Goal: Information Seeking & Learning: Learn about a topic

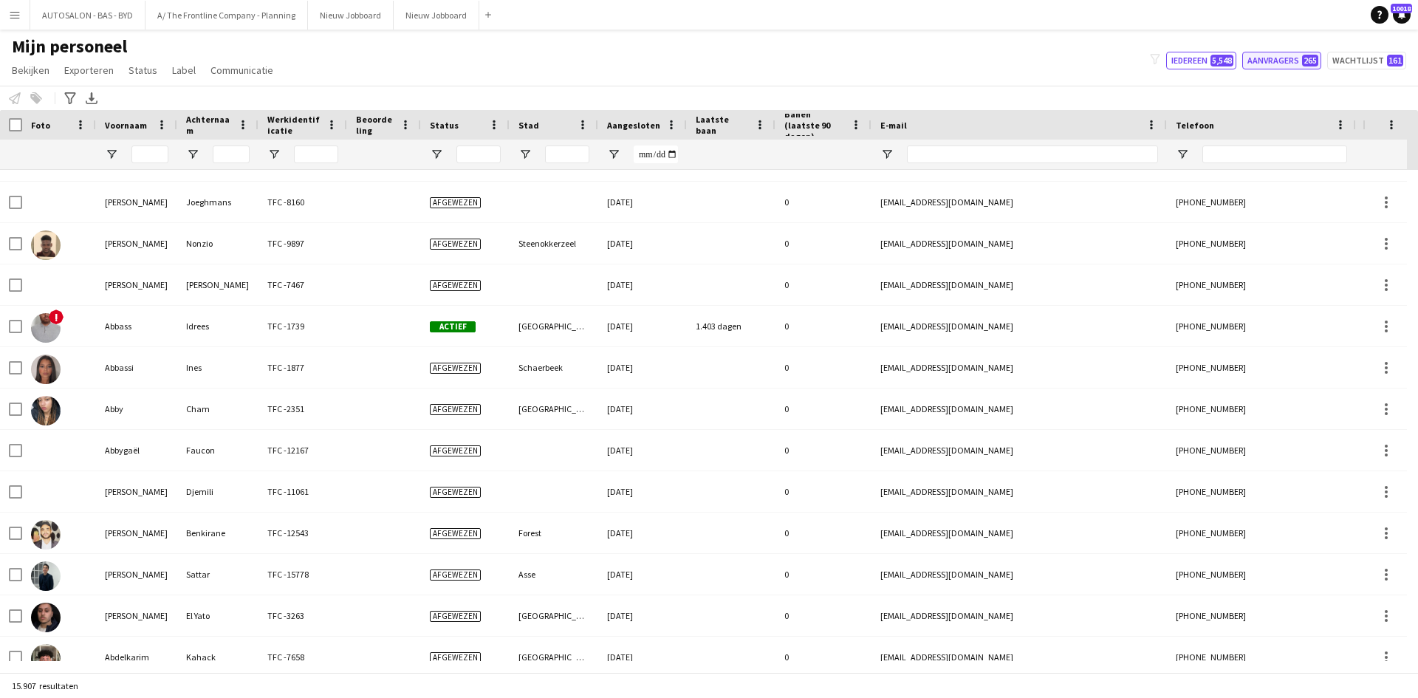
click at [1282, 65] on button "Aanvragers 265" at bounding box center [1281, 61] width 79 height 18
type input "**********"
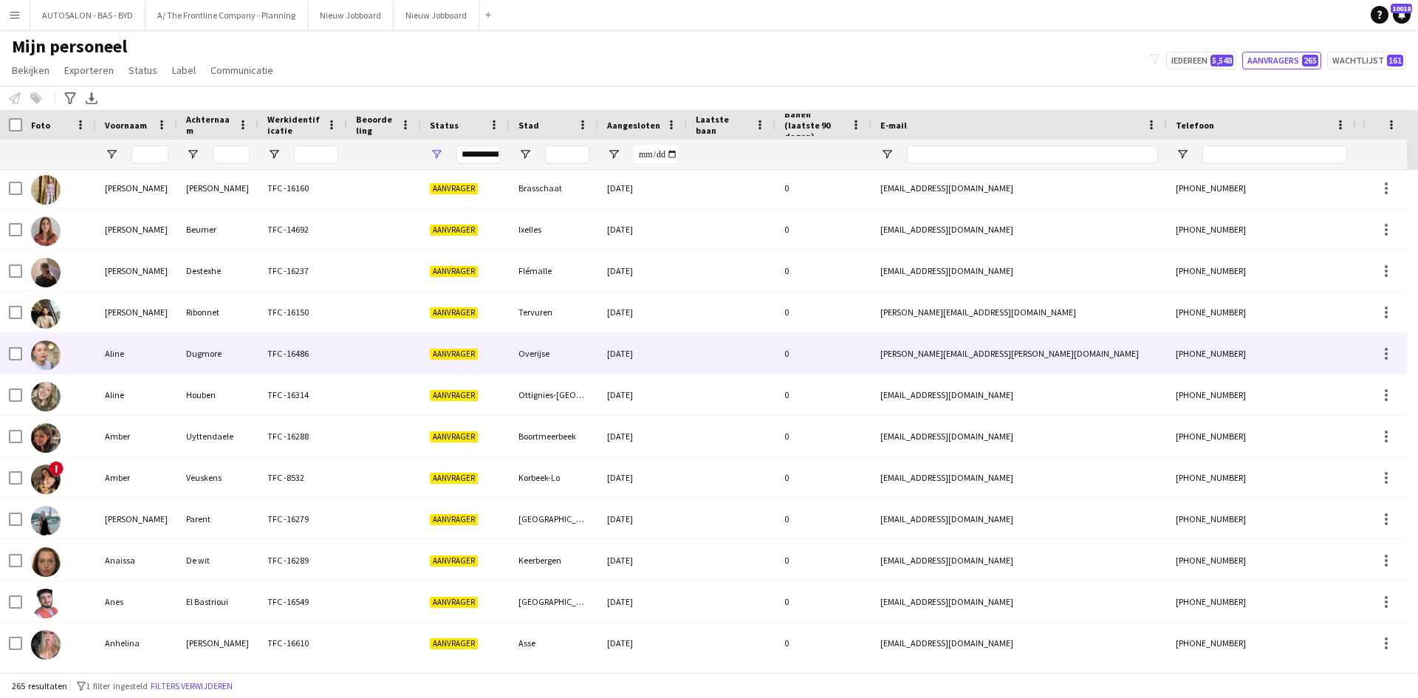
scroll to position [209, 0]
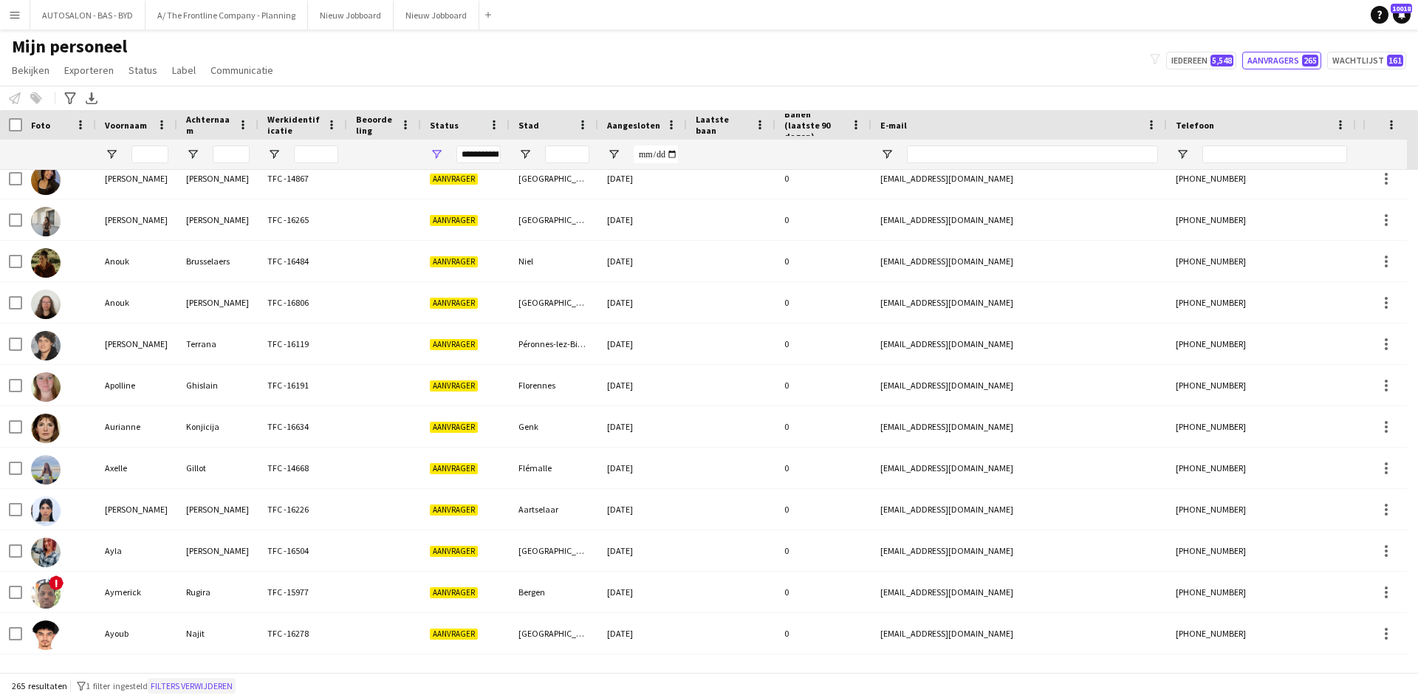
click at [232, 681] on button "Filters verwijderen" at bounding box center [192, 686] width 88 height 16
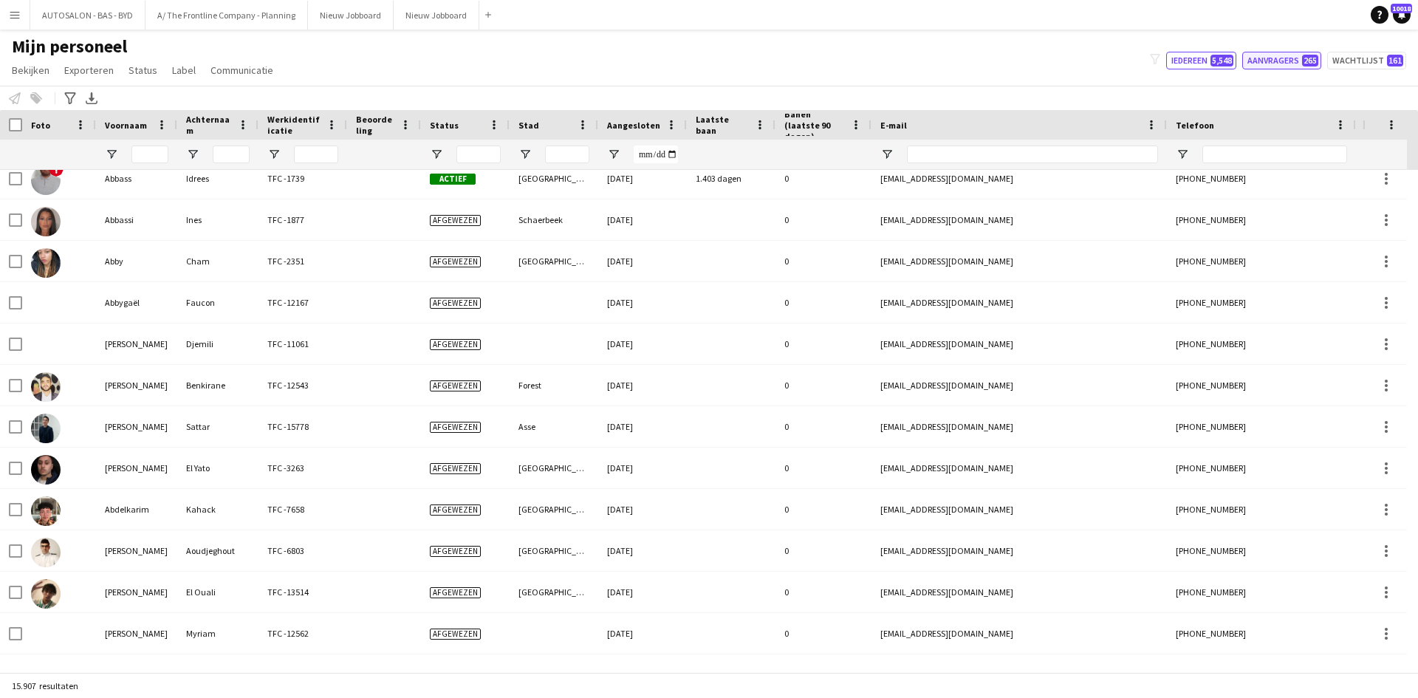
click at [1264, 63] on button "Aanvragers 265" at bounding box center [1281, 61] width 79 height 18
type input "**********"
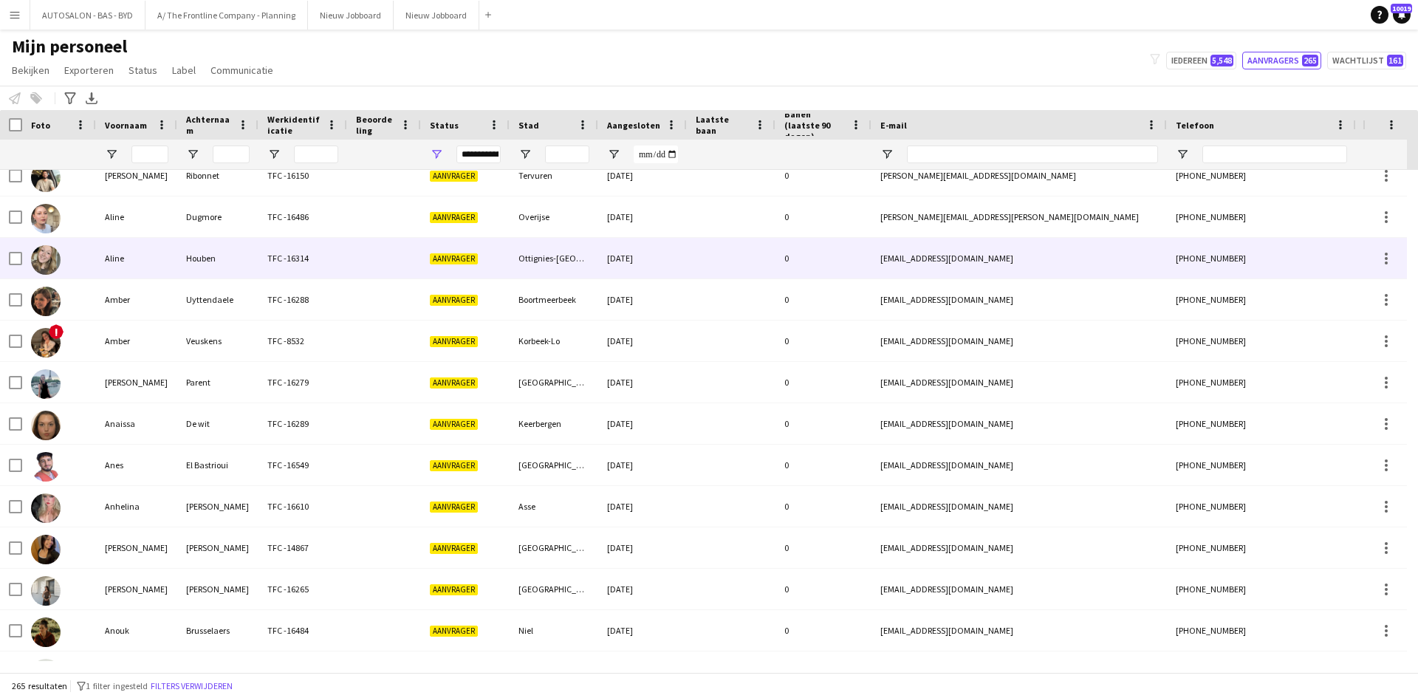
scroll to position [0, 0]
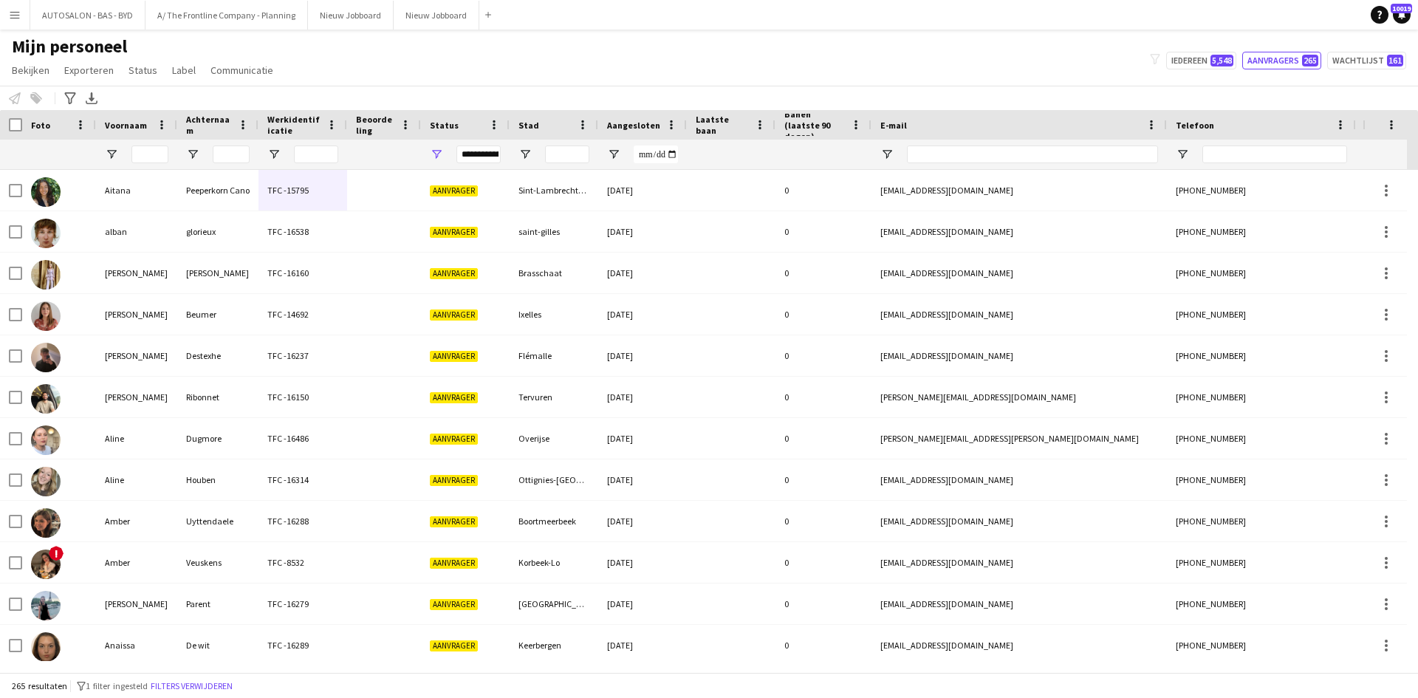
click at [572, 16] on app-navbar "Menu Borden Borden Borden Alle taken Status Werkforce Werkforce Mijn personeel …" at bounding box center [709, 15] width 1418 height 30
click at [552, 52] on div "Mijn personeel Bekijken Weergaven Standaardweergave Nieuwe weergave Bekijk bijw…" at bounding box center [709, 60] width 1418 height 50
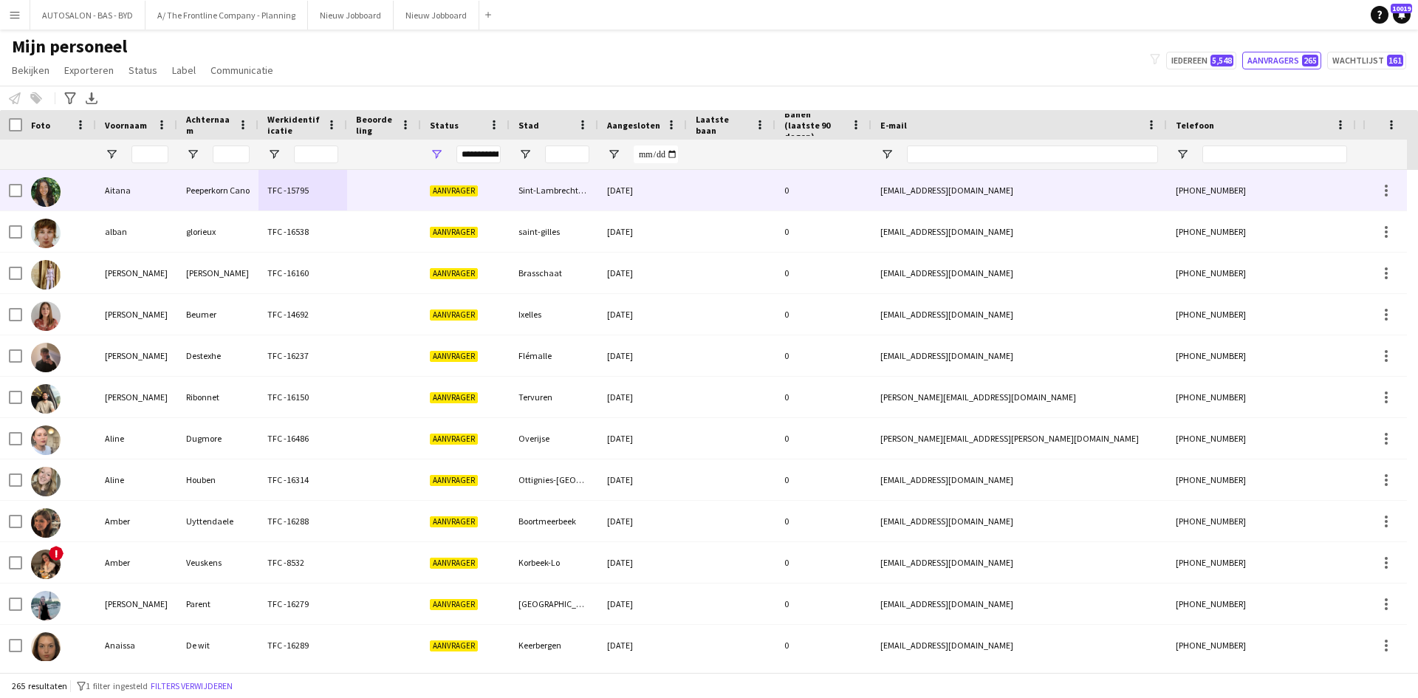
click at [414, 183] on div at bounding box center [384, 190] width 74 height 41
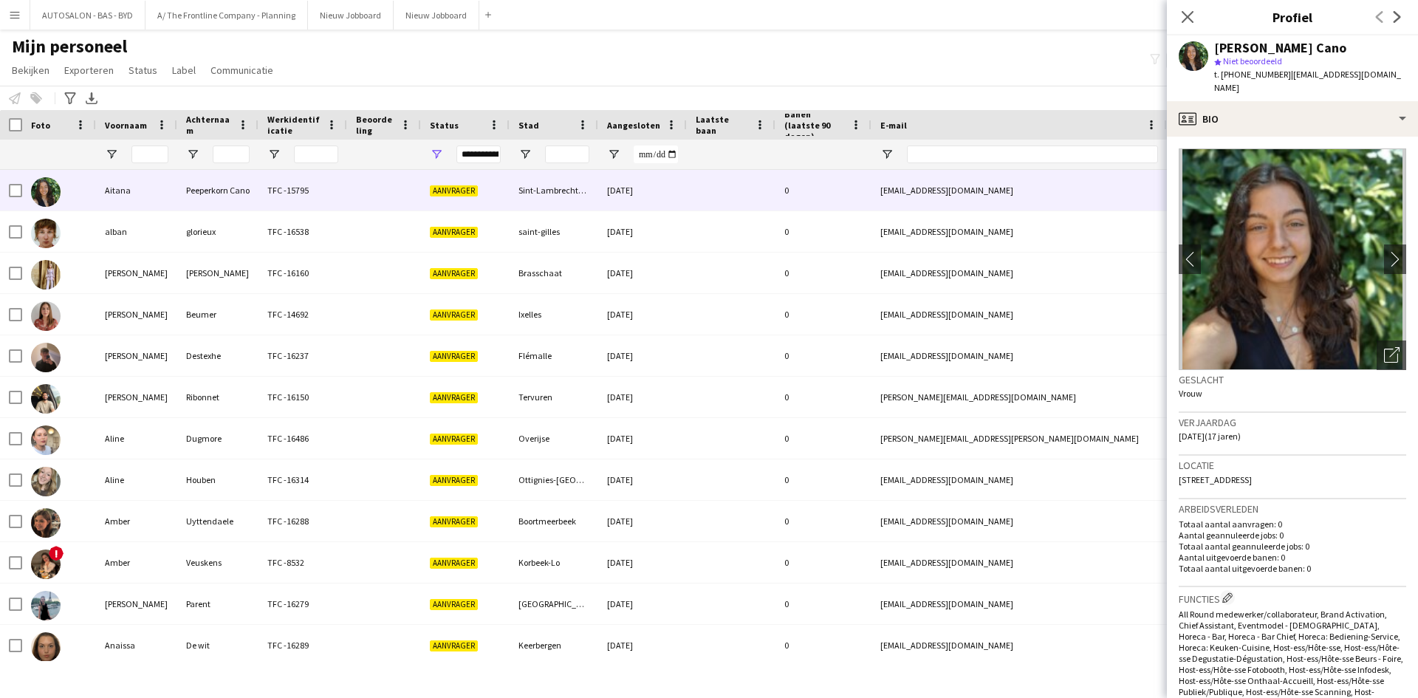
scroll to position [295, 0]
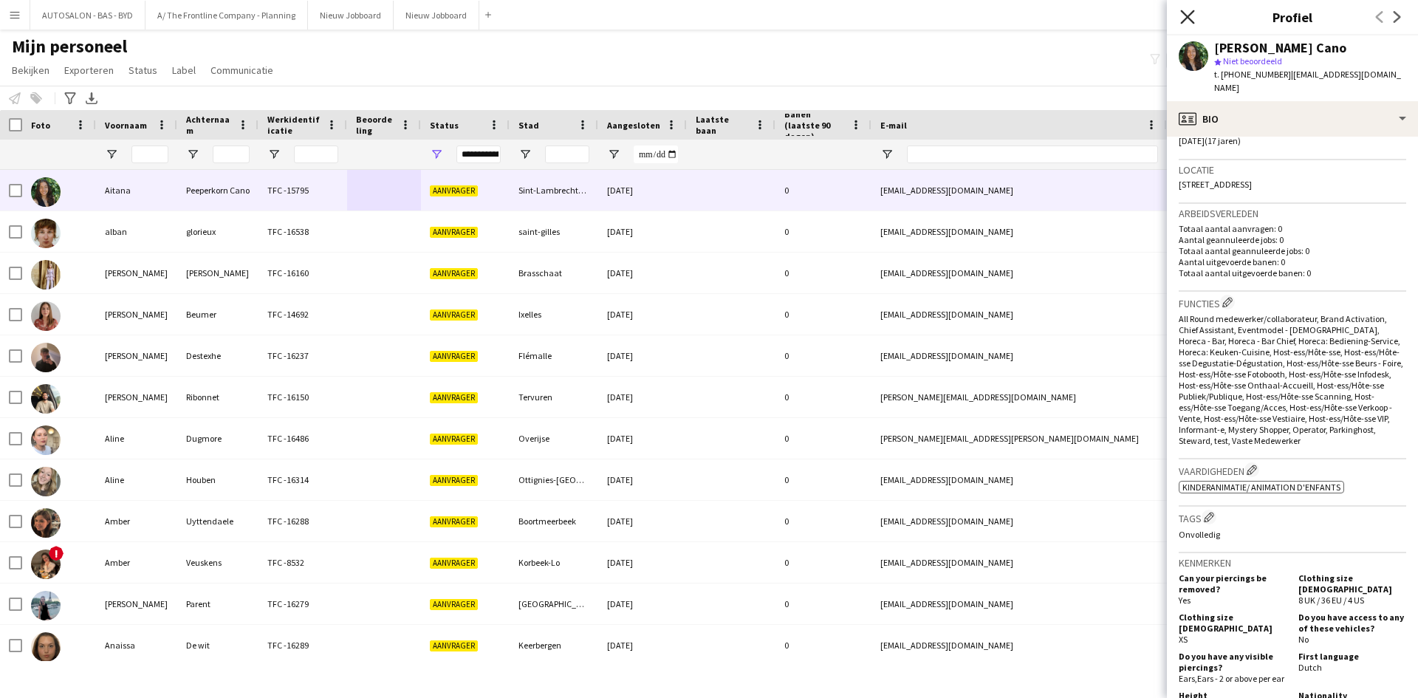
click at [1183, 20] on icon "Sluit pop-in" at bounding box center [1187, 17] width 14 height 14
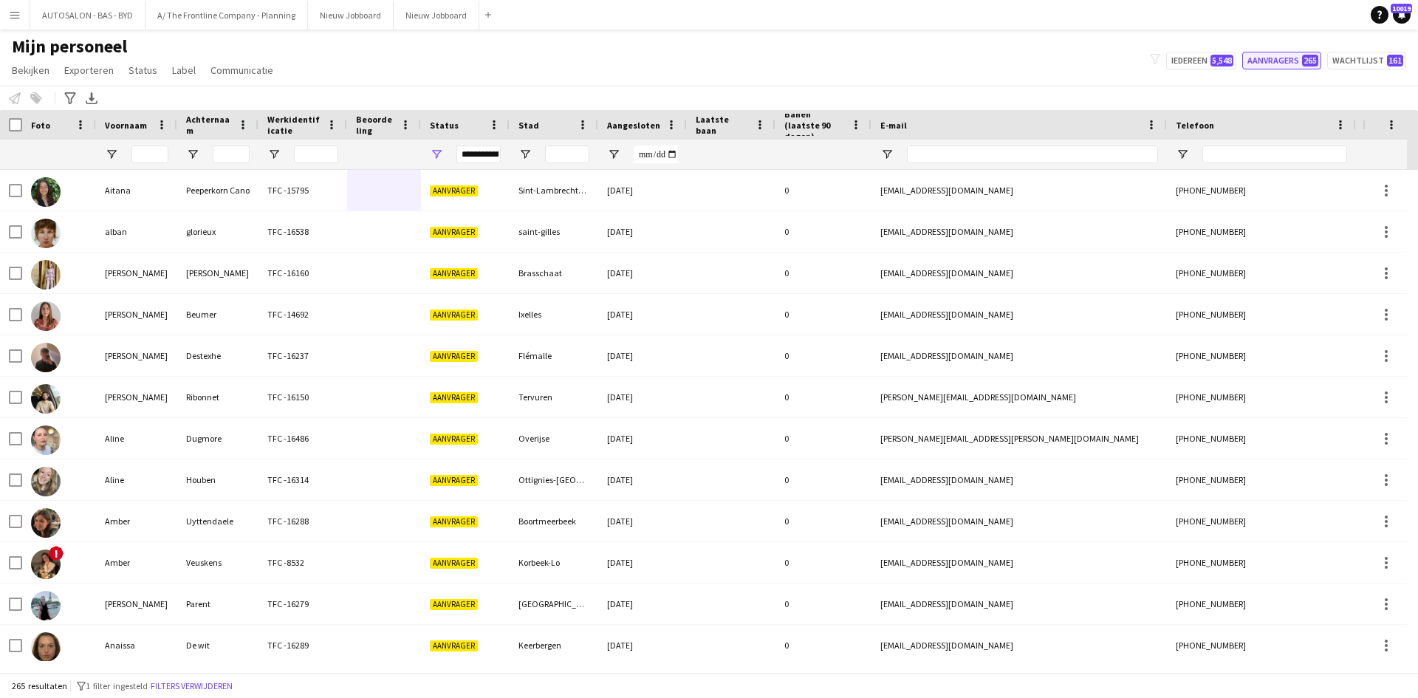
click at [1251, 58] on button "Aanvragers 265" at bounding box center [1281, 61] width 79 height 18
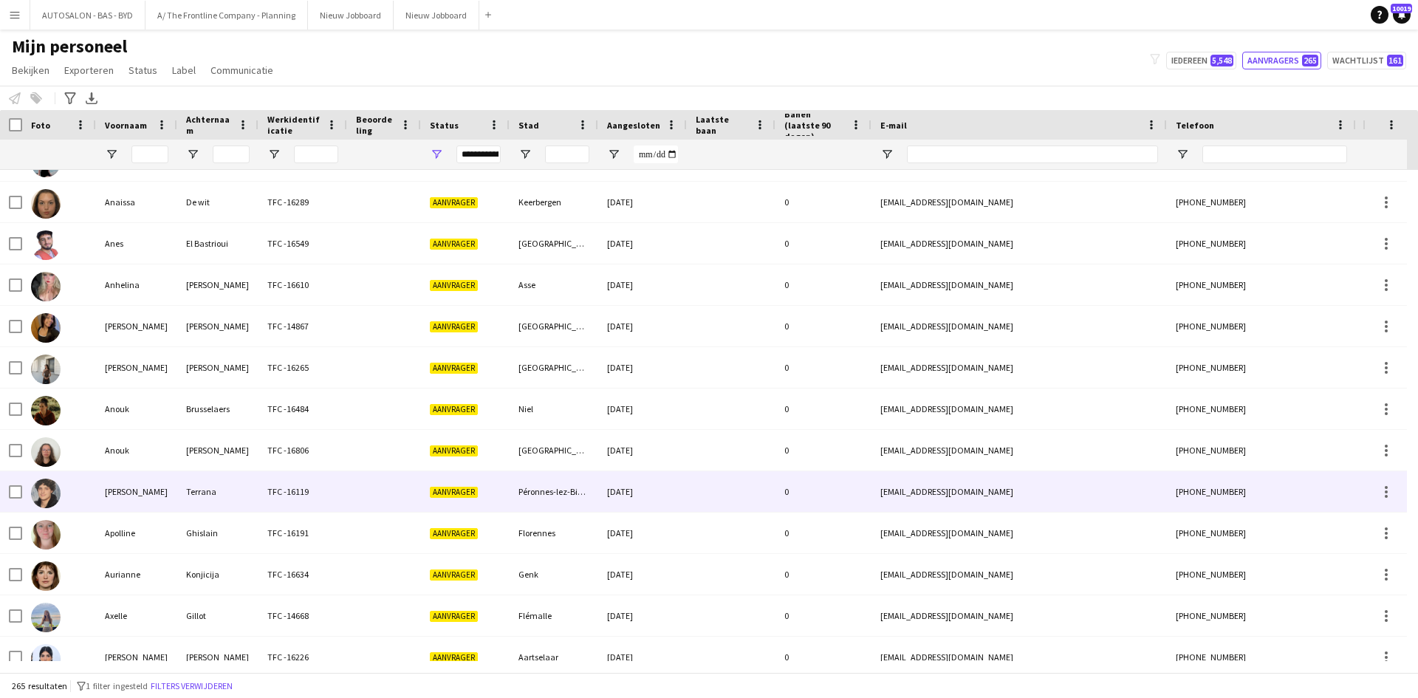
scroll to position [812, 0]
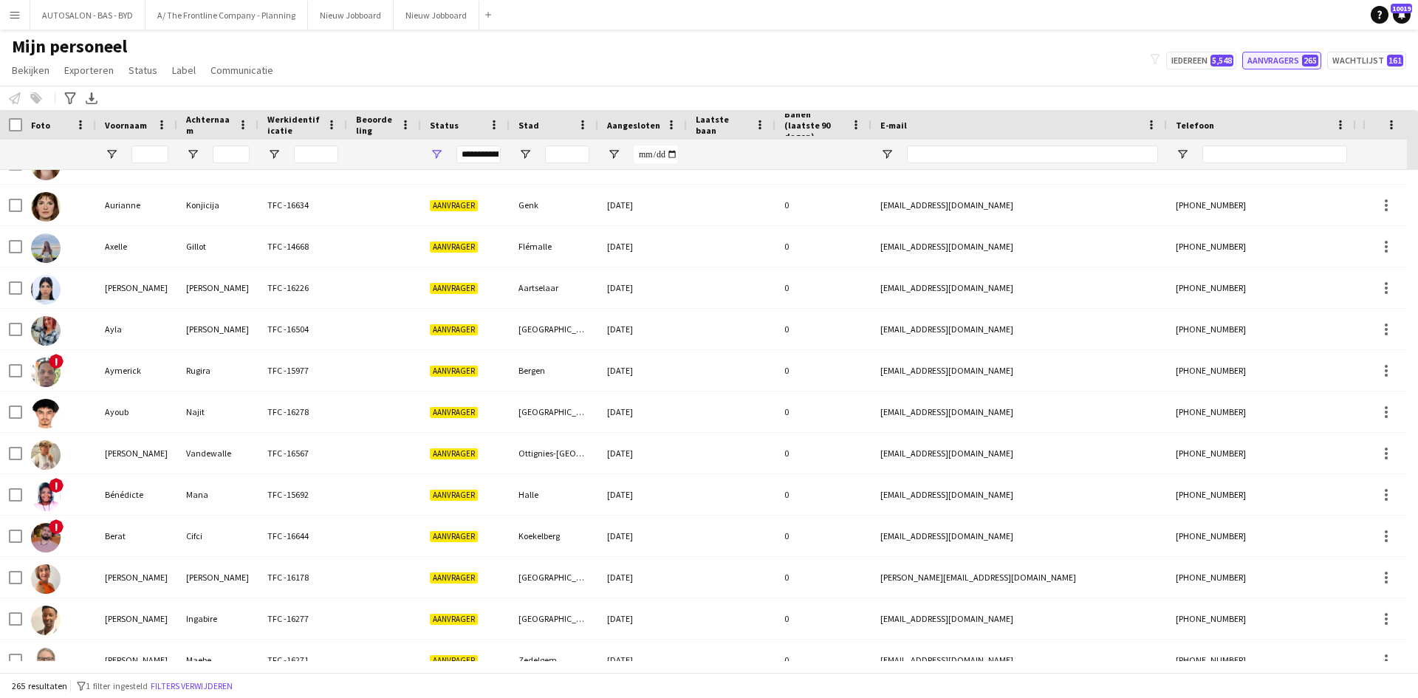
click at [1258, 57] on button "Aanvragers 265" at bounding box center [1281, 61] width 79 height 18
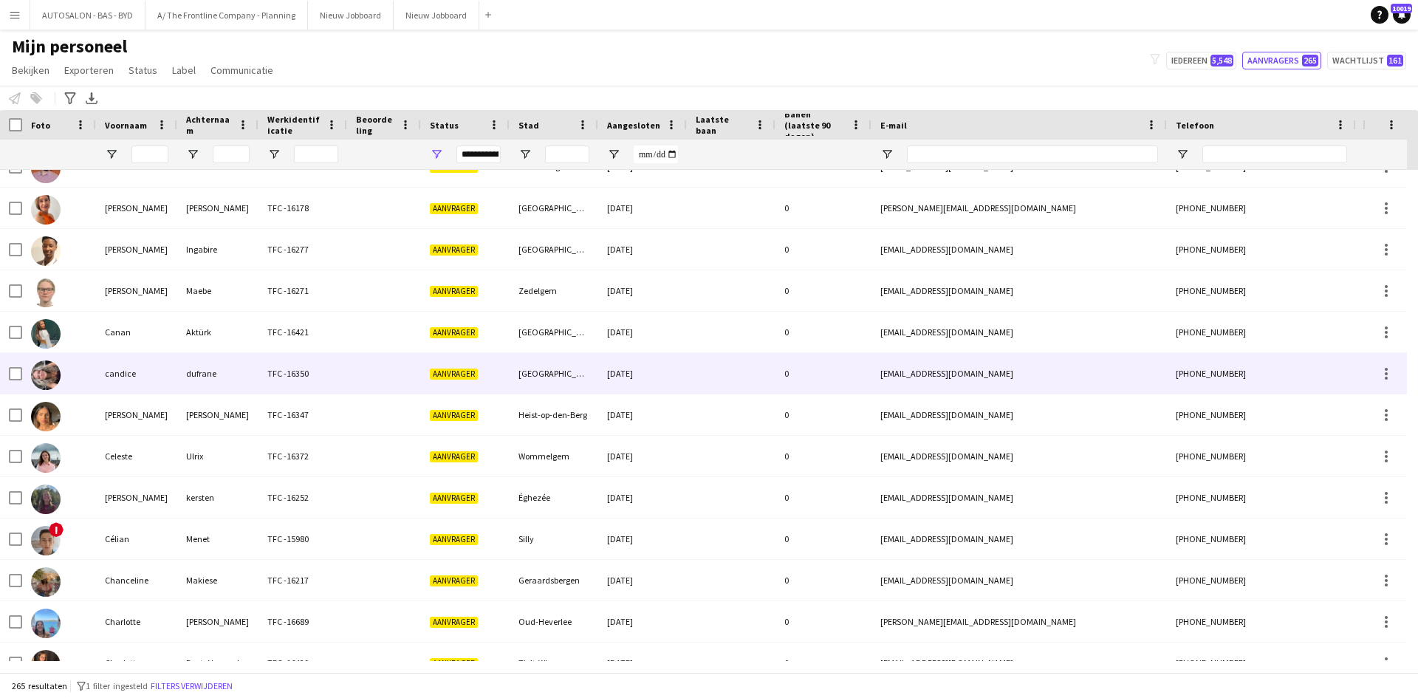
scroll to position [886, 0]
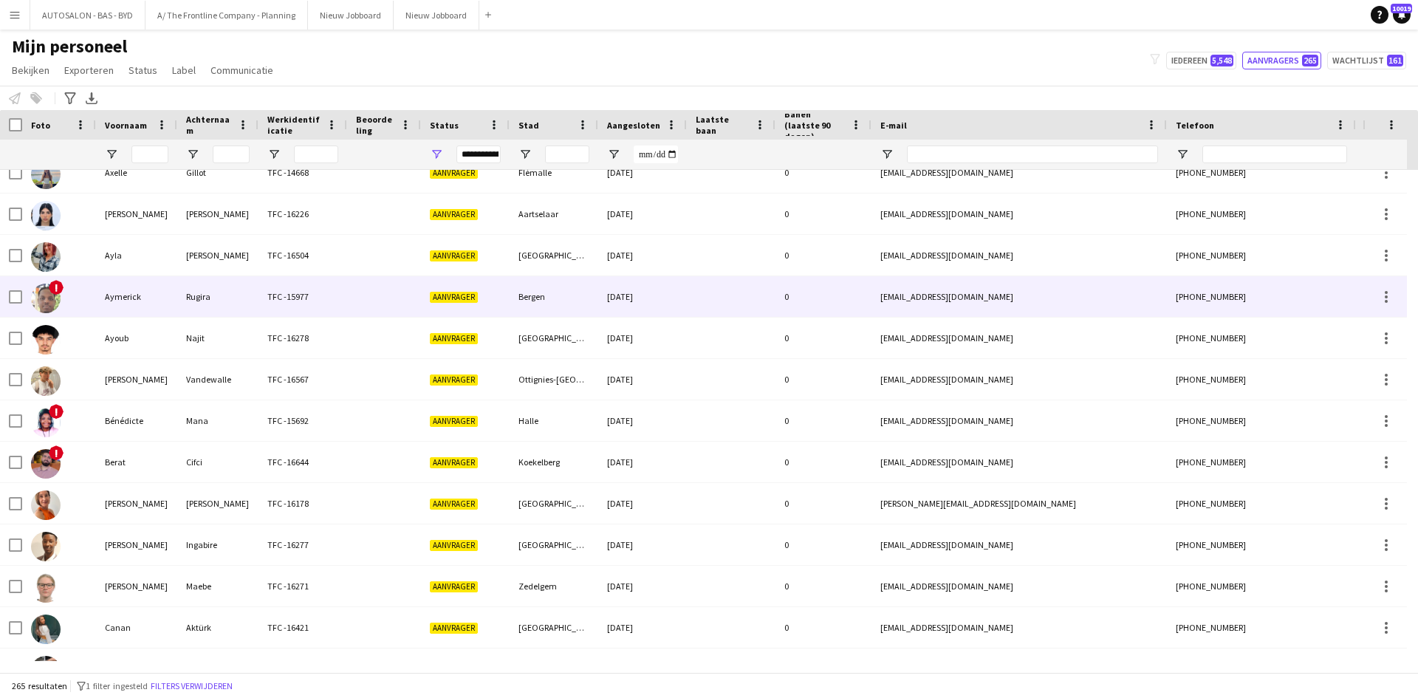
click at [598, 312] on div "[DATE]" at bounding box center [642, 296] width 89 height 41
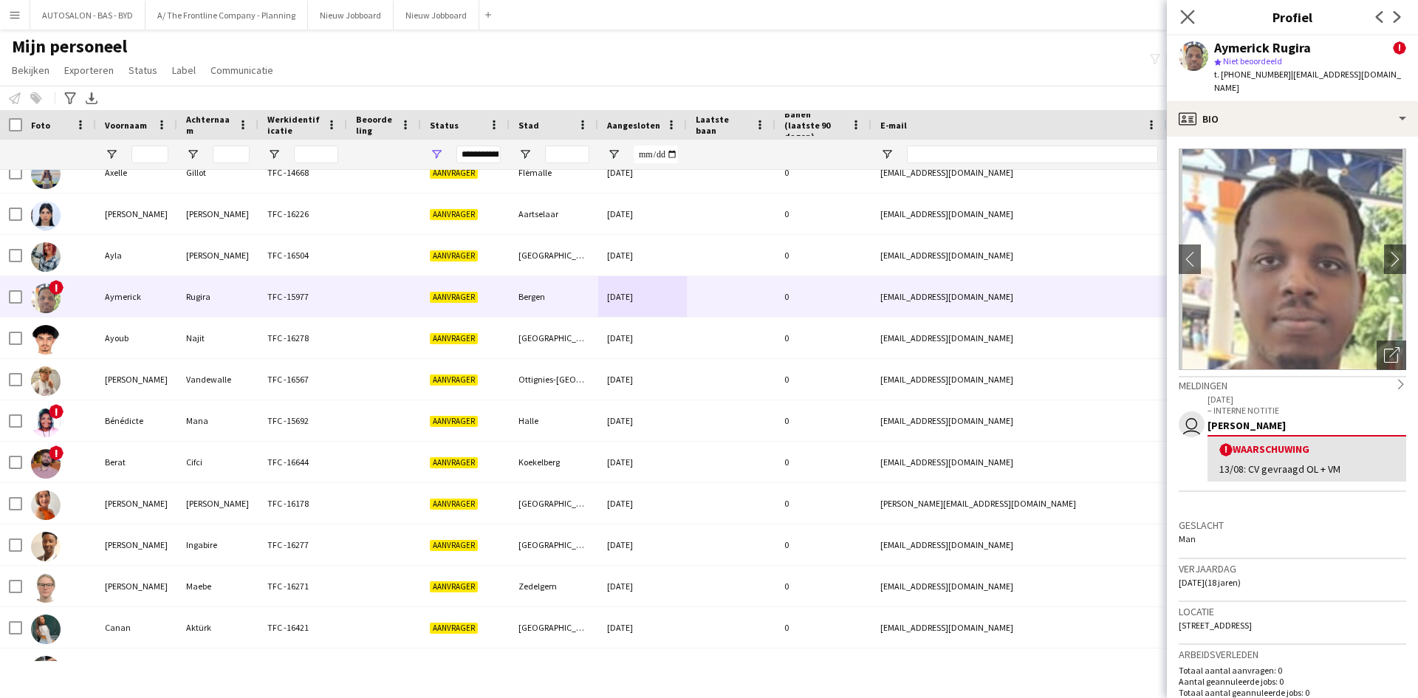
click at [1179, 13] on app-icon "Sluit pop-in" at bounding box center [1187, 17] width 21 height 21
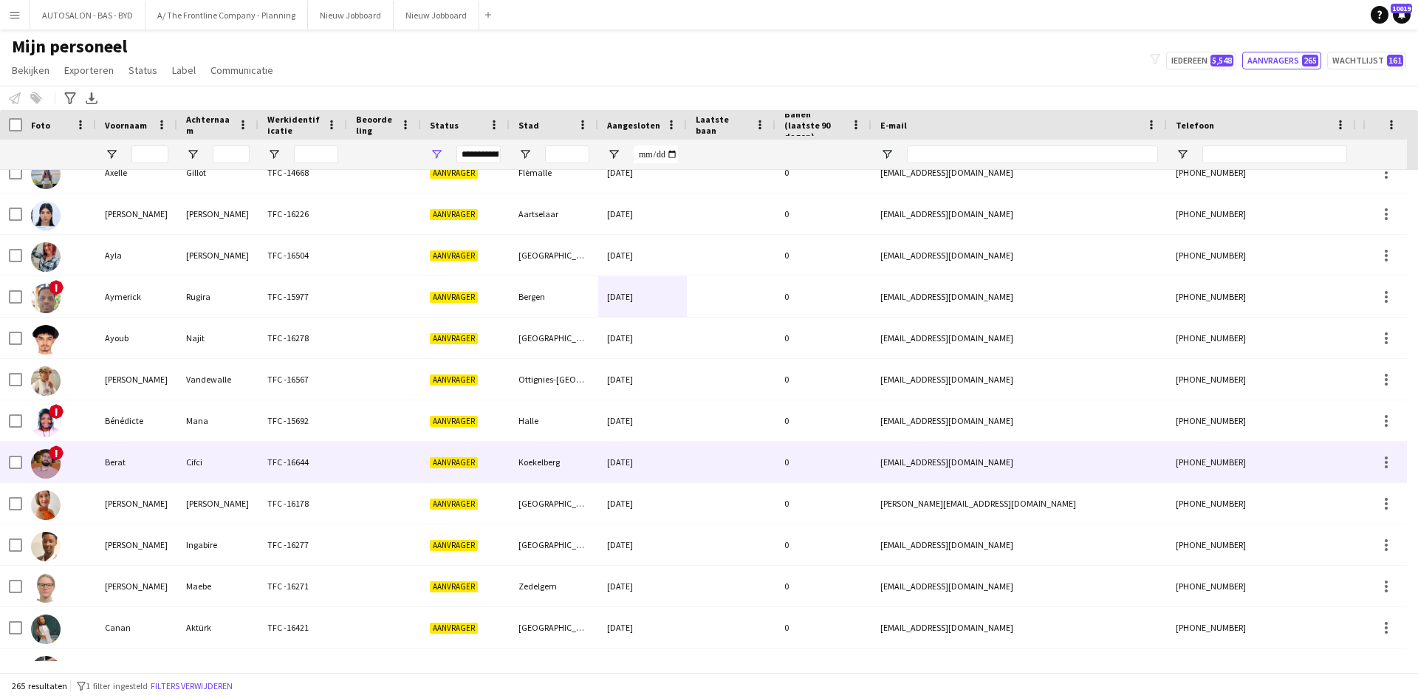
click at [256, 454] on div "Cifci" at bounding box center [217, 462] width 81 height 41
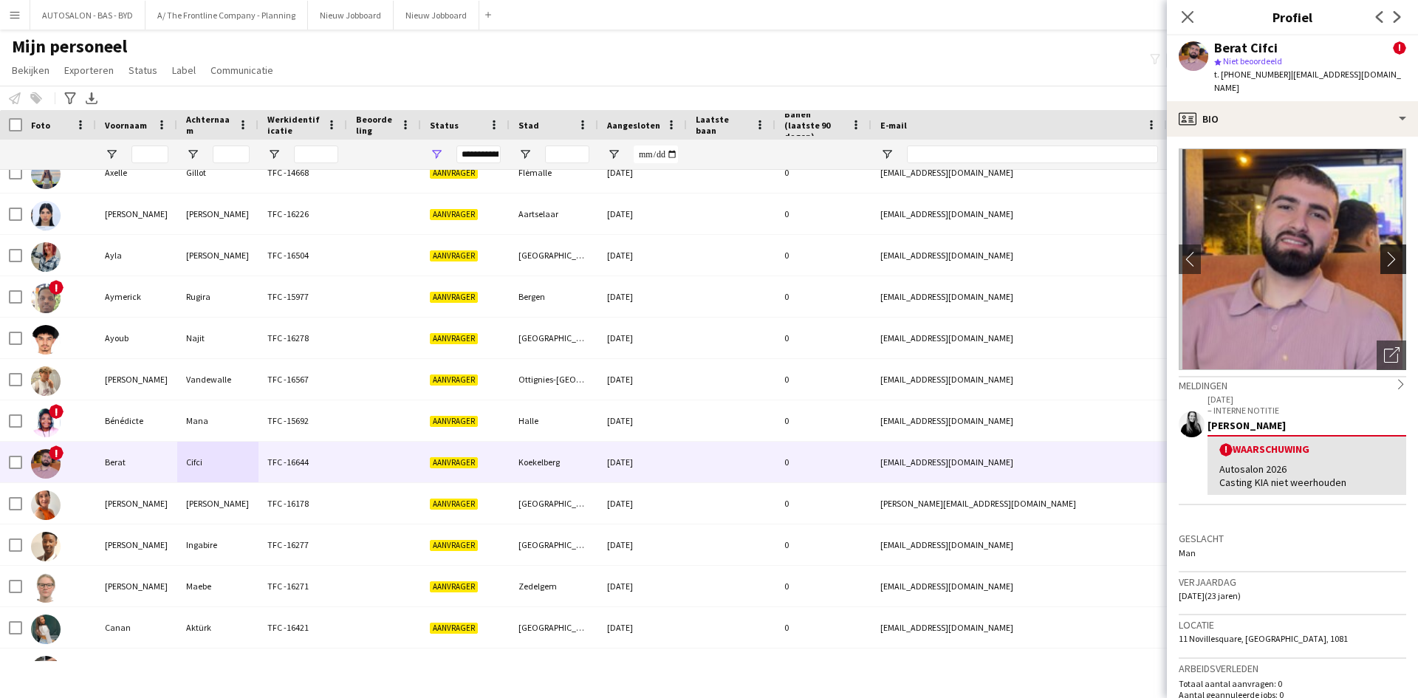
click at [1384, 251] on app-icon "chevron-right" at bounding box center [1395, 259] width 23 height 16
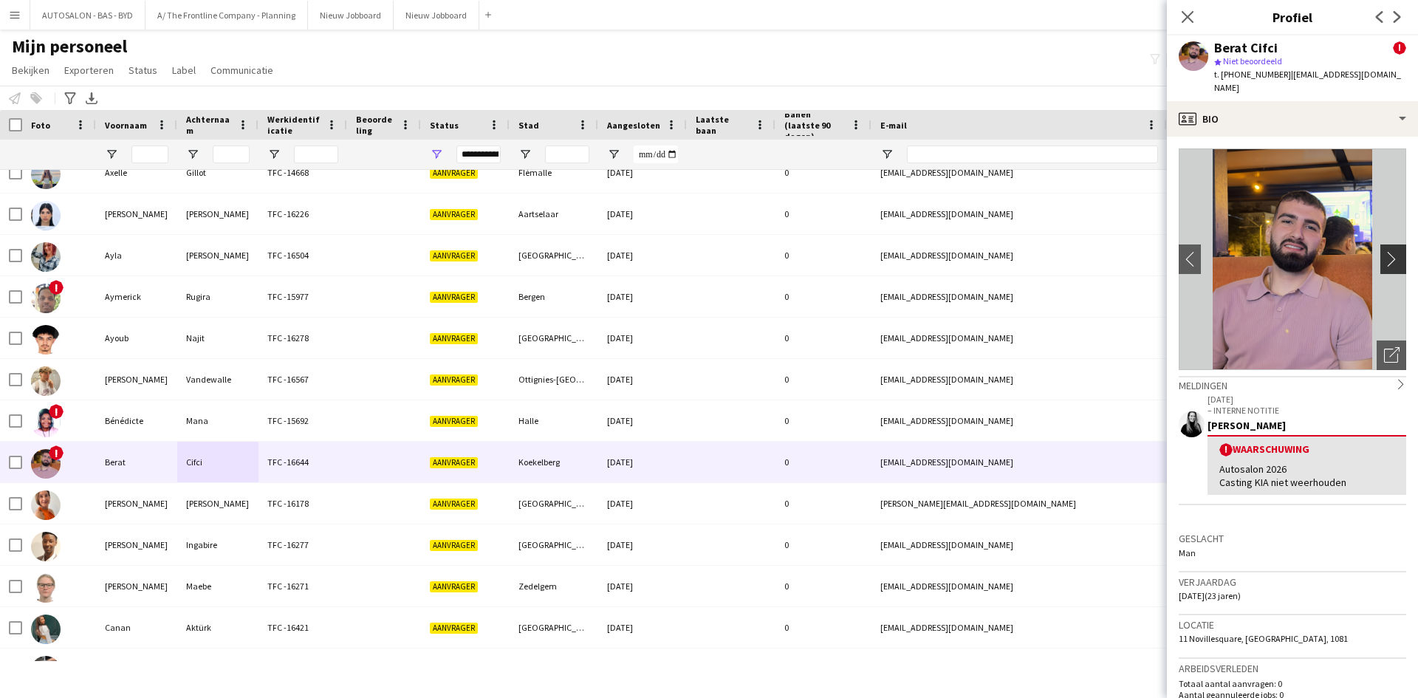
click at [1384, 251] on app-icon "chevron-right" at bounding box center [1395, 259] width 23 height 16
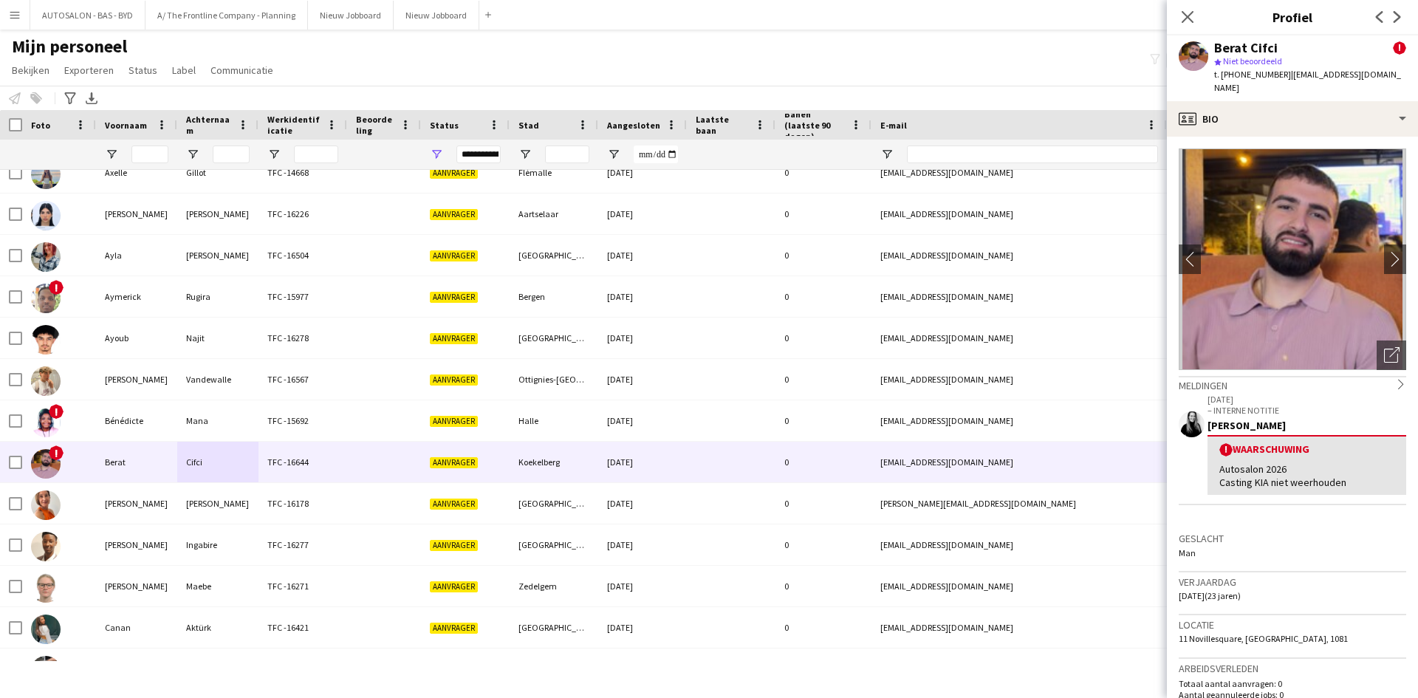
click at [1176, 21] on div "Sluit pop-in" at bounding box center [1187, 17] width 41 height 34
click at [1185, 13] on icon "Sluit pop-in" at bounding box center [1187, 17] width 14 height 14
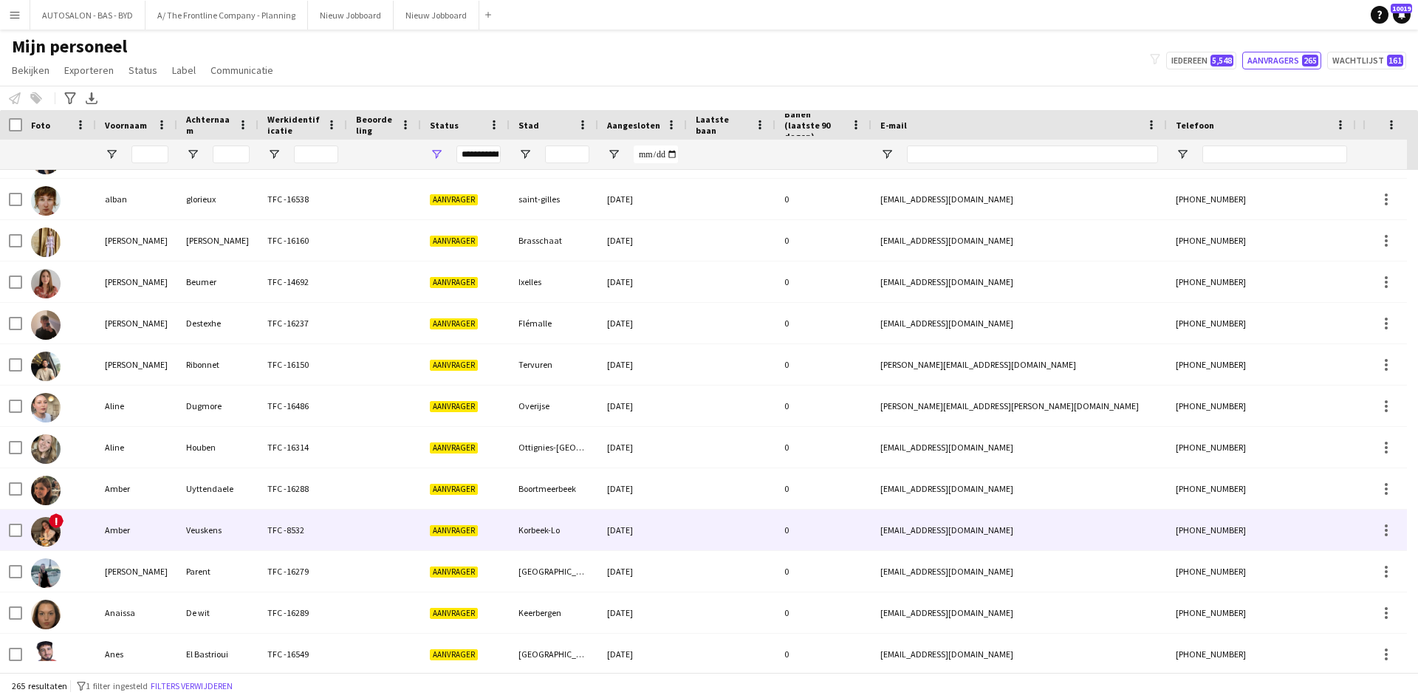
scroll to position [0, 0]
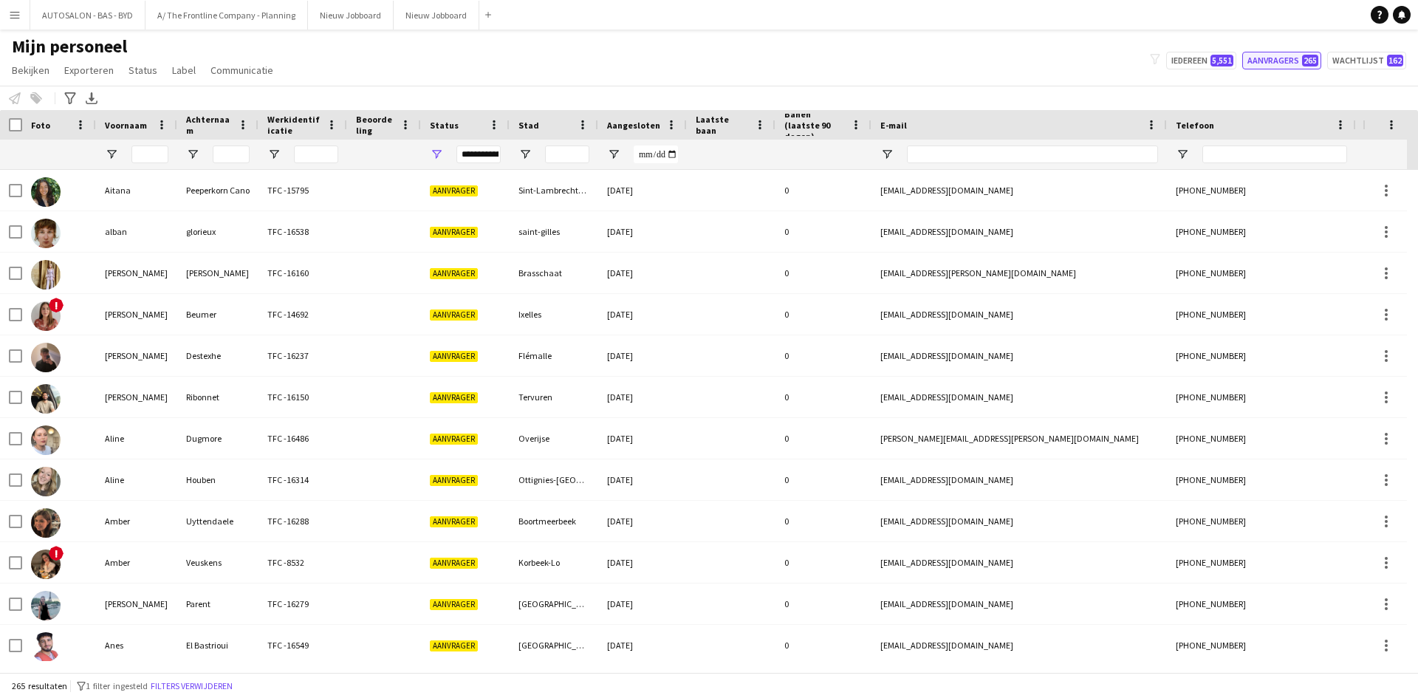
click at [1280, 63] on button "Aanvragers 265" at bounding box center [1281, 61] width 79 height 18
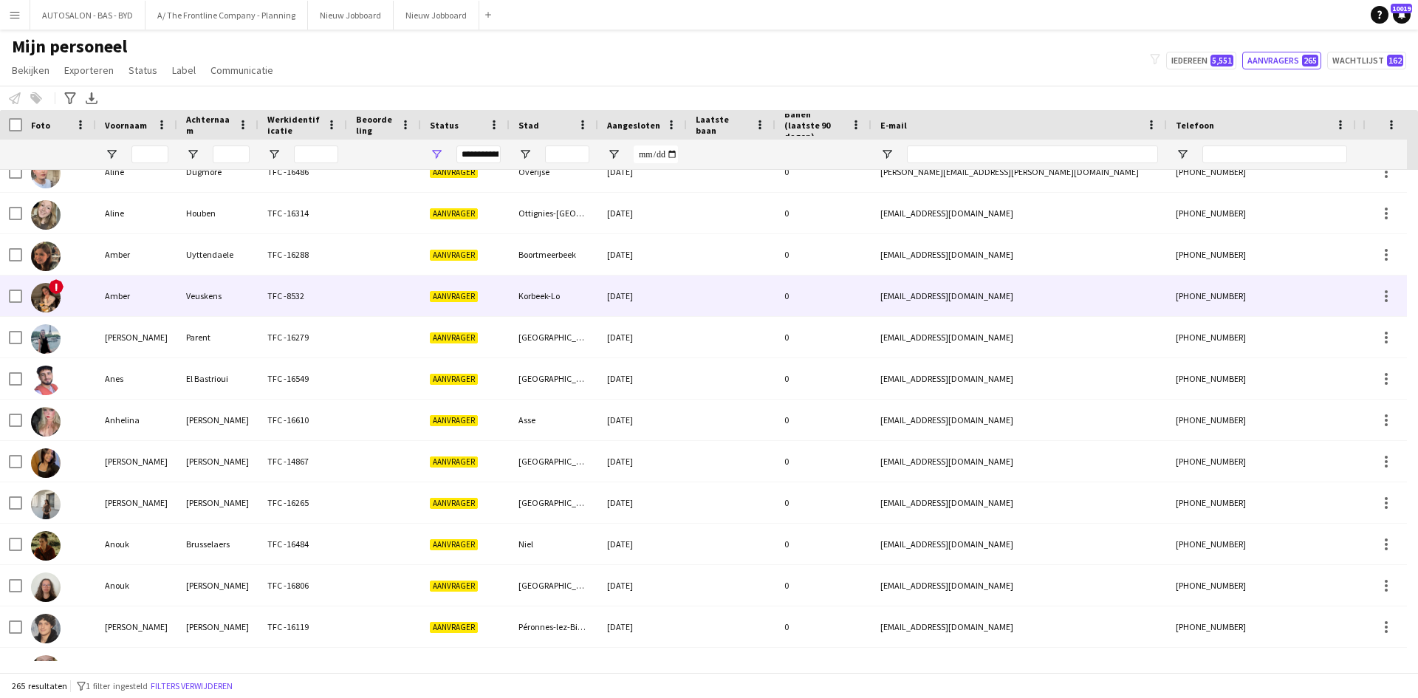
scroll to position [148, 0]
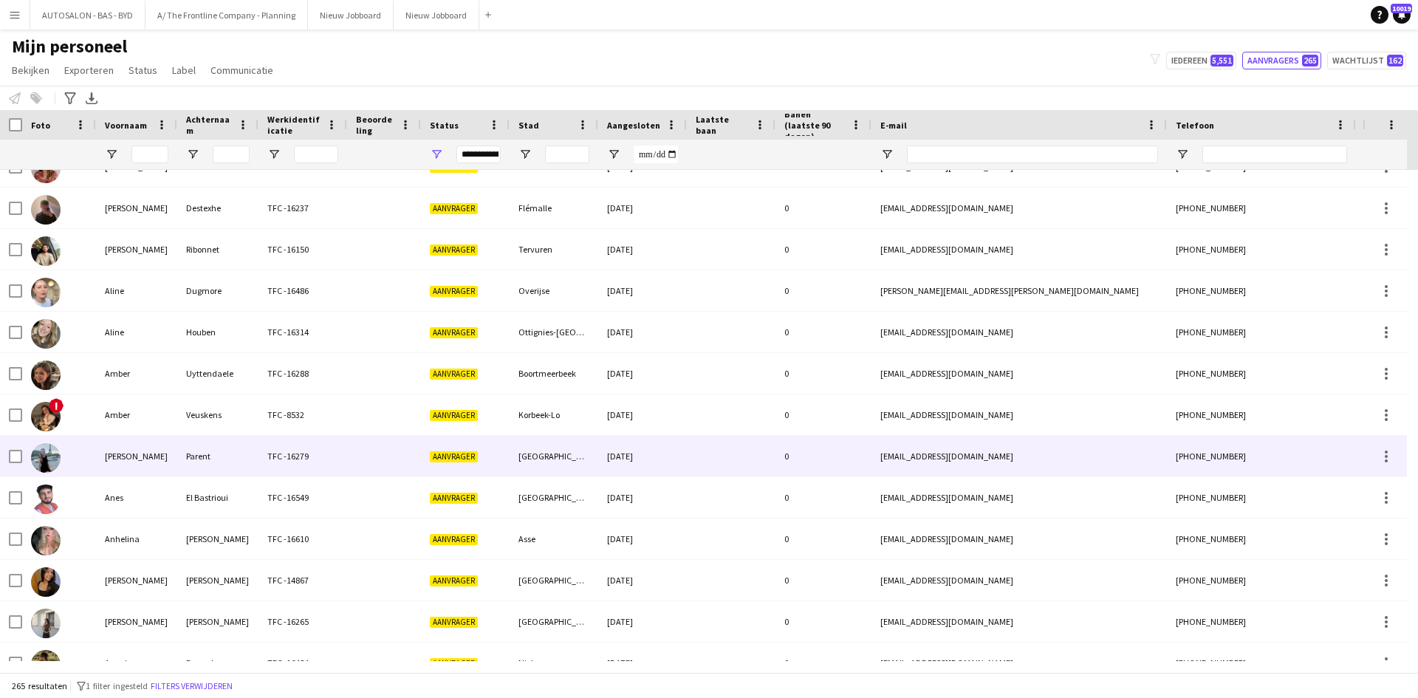
click at [384, 438] on div at bounding box center [384, 456] width 74 height 41
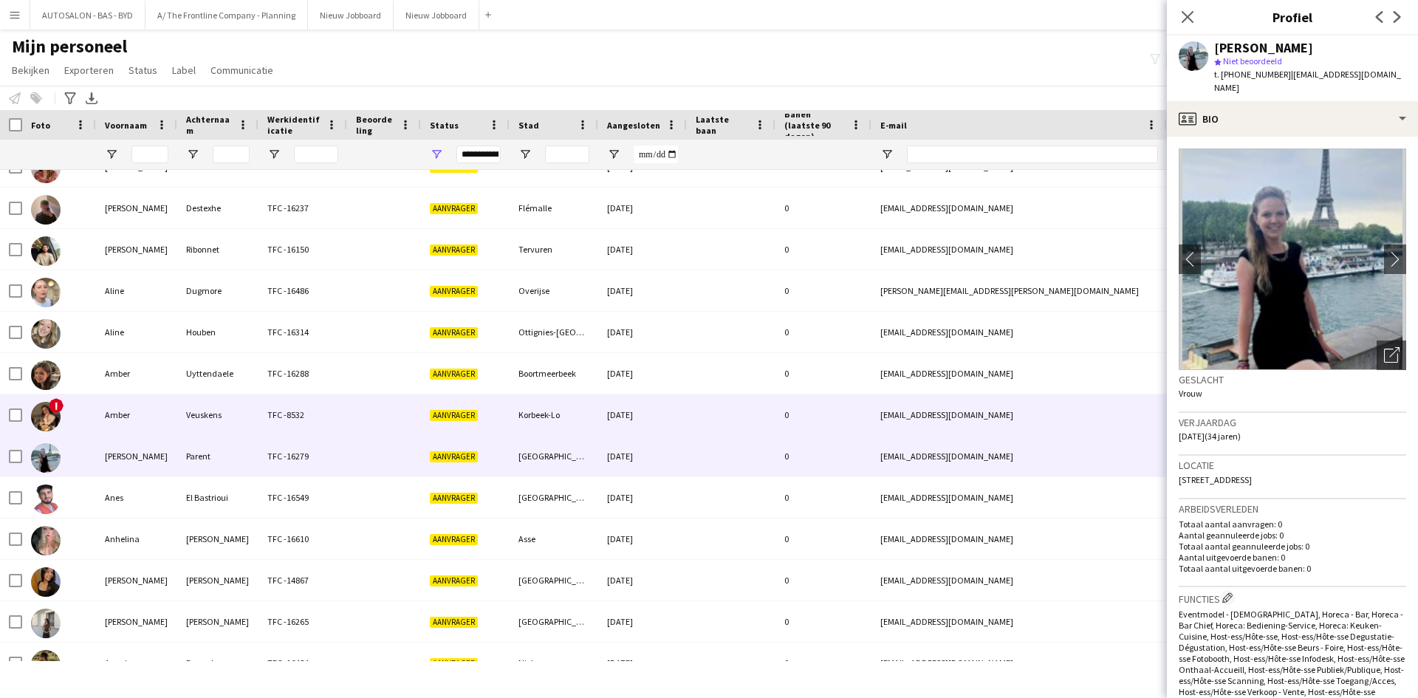
click at [386, 419] on div at bounding box center [384, 414] width 74 height 41
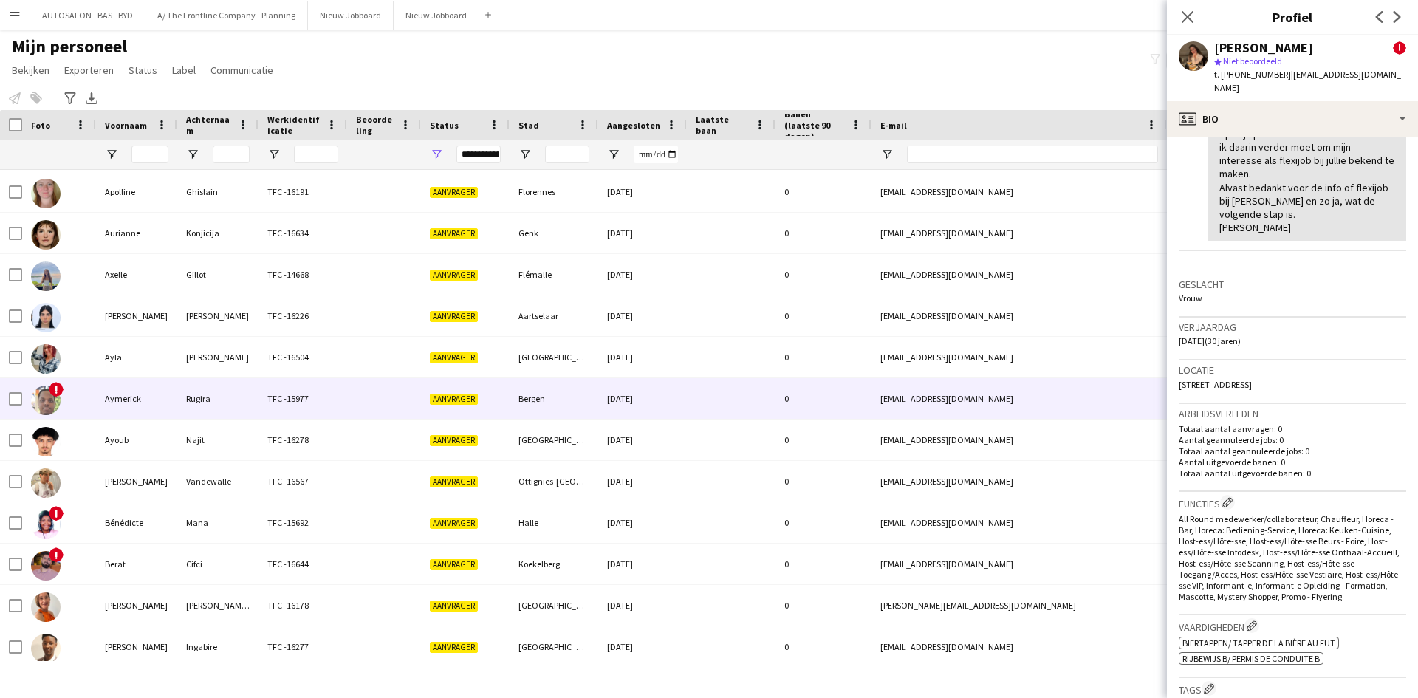
scroll to position [886, 0]
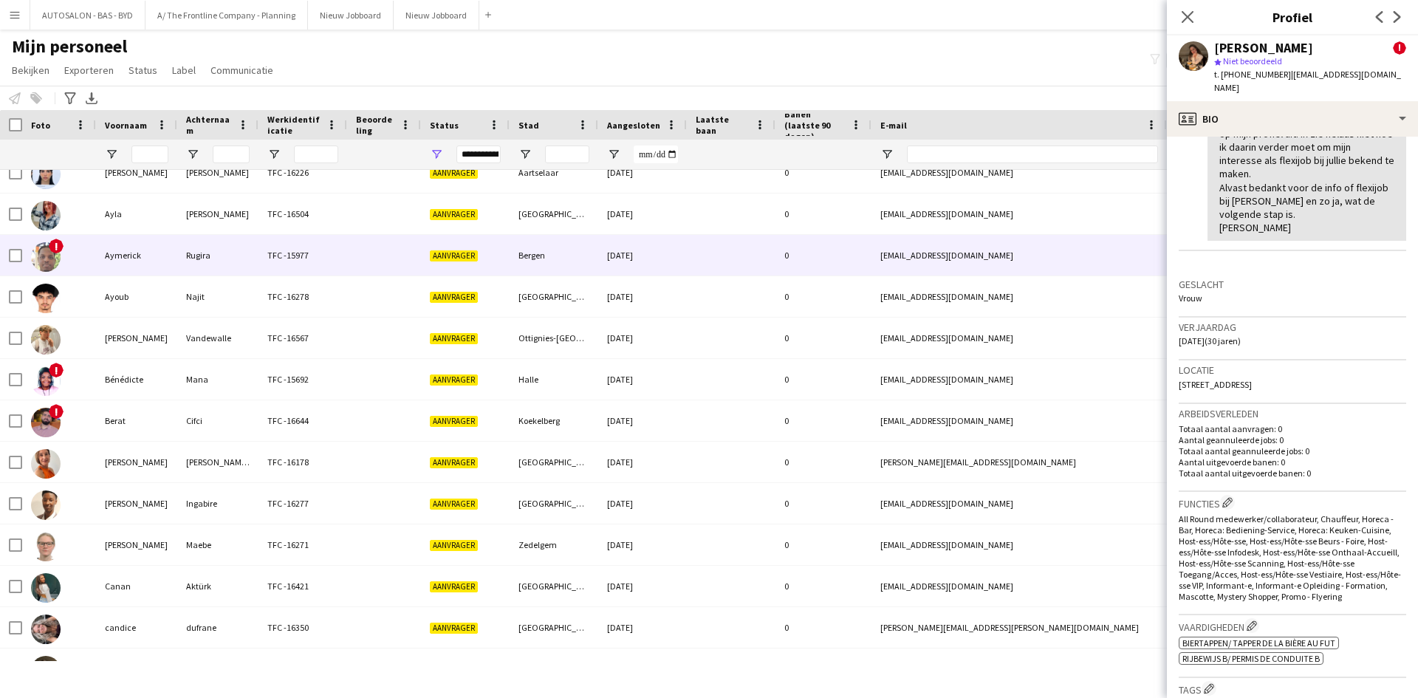
click at [351, 249] on div at bounding box center [384, 255] width 74 height 41
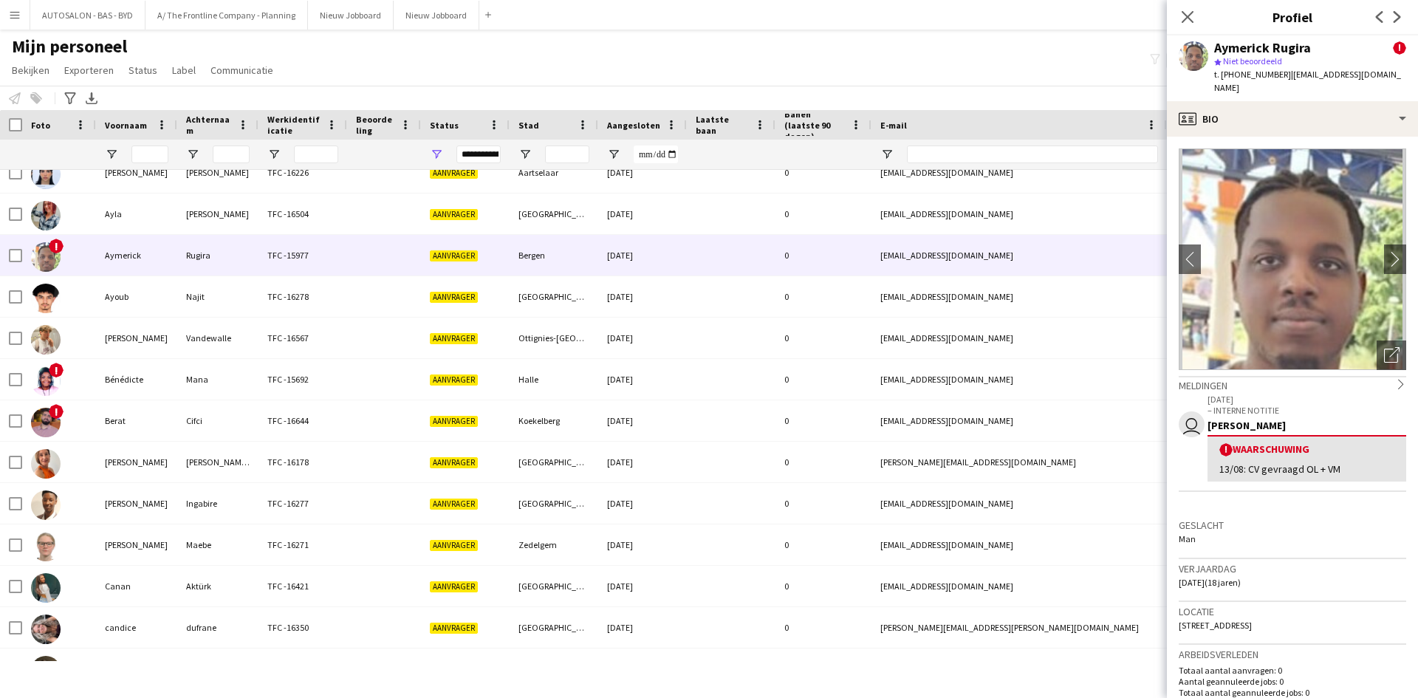
scroll to position [74, 0]
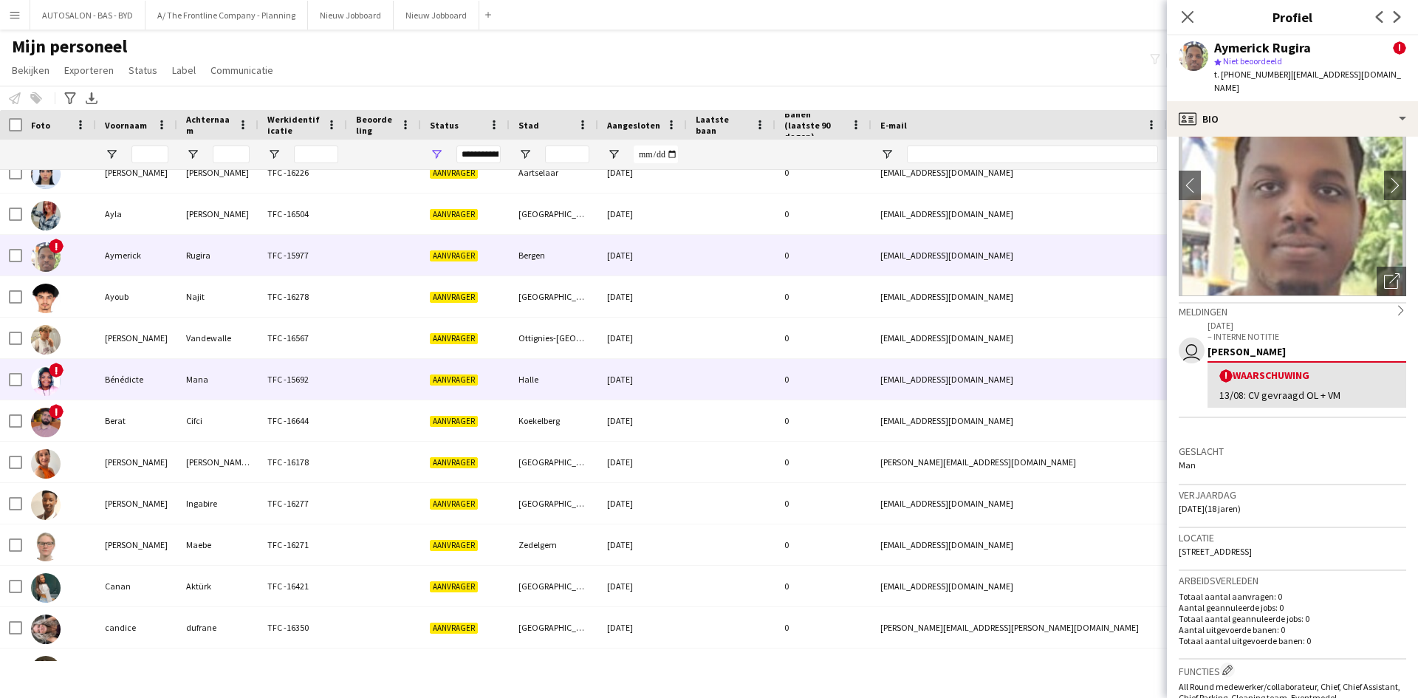
click at [259, 400] on div "TFC -15692" at bounding box center [302, 379] width 89 height 41
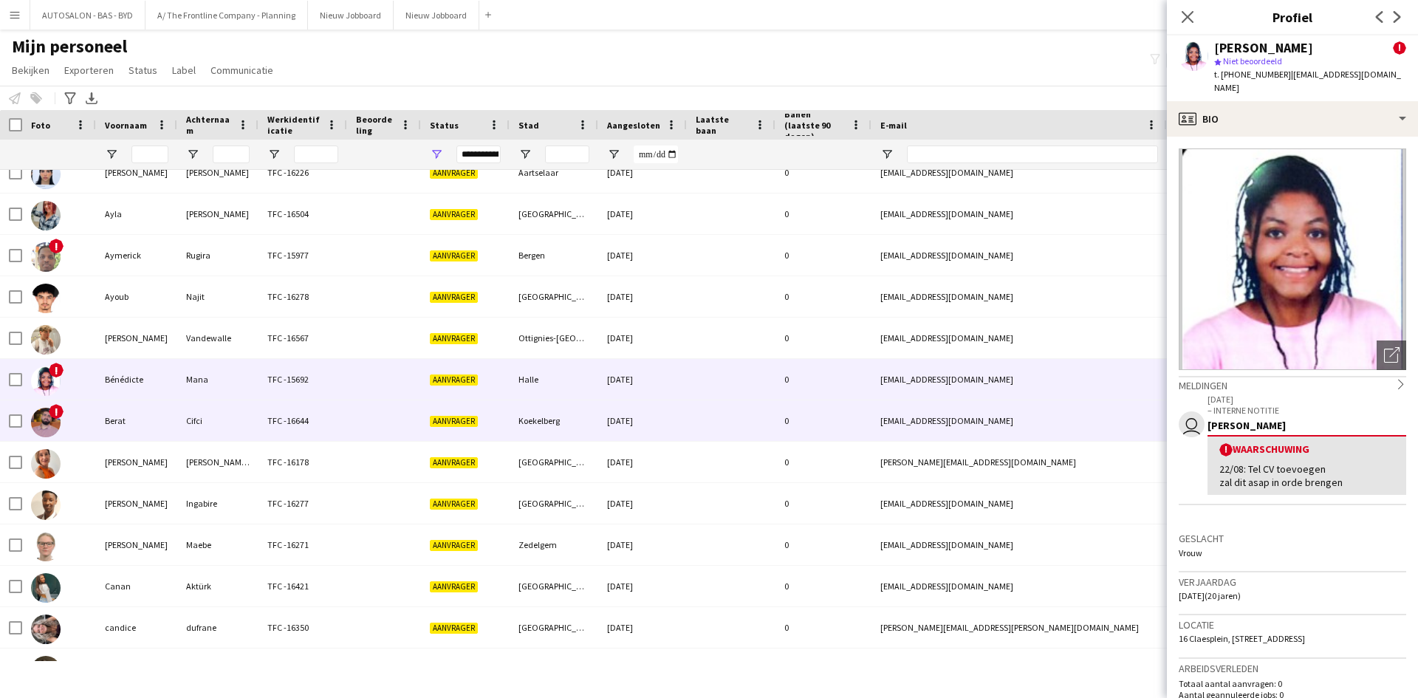
click at [244, 425] on div "Cifci" at bounding box center [217, 420] width 81 height 41
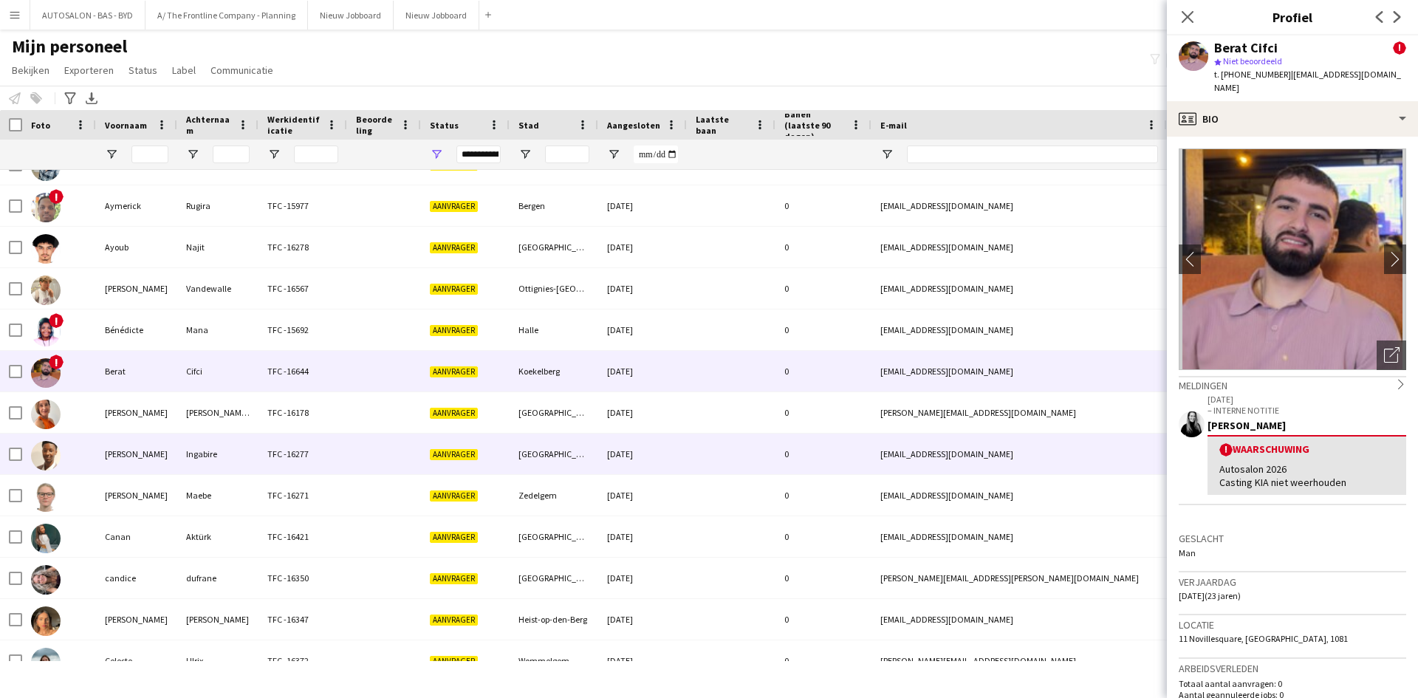
scroll to position [0, 0]
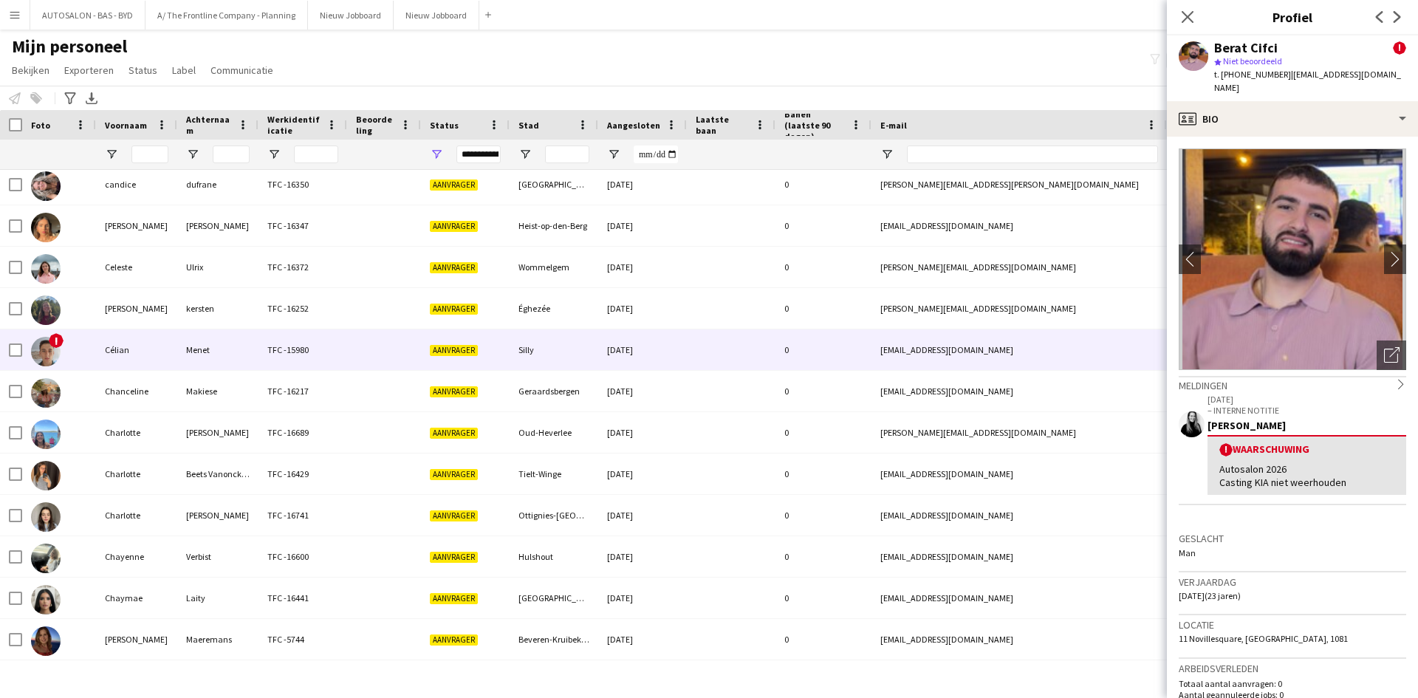
click at [471, 367] on div "Aanvrager" at bounding box center [465, 349] width 89 height 41
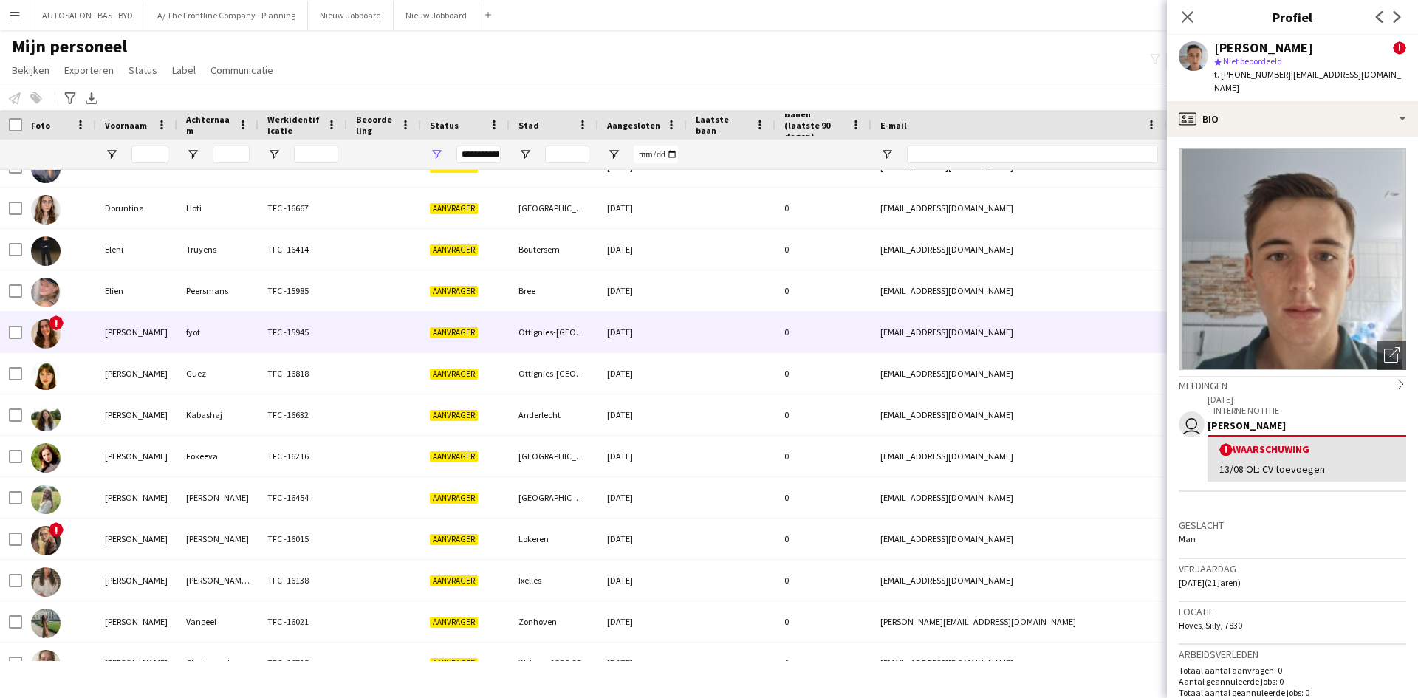
click at [355, 332] on div at bounding box center [384, 332] width 74 height 41
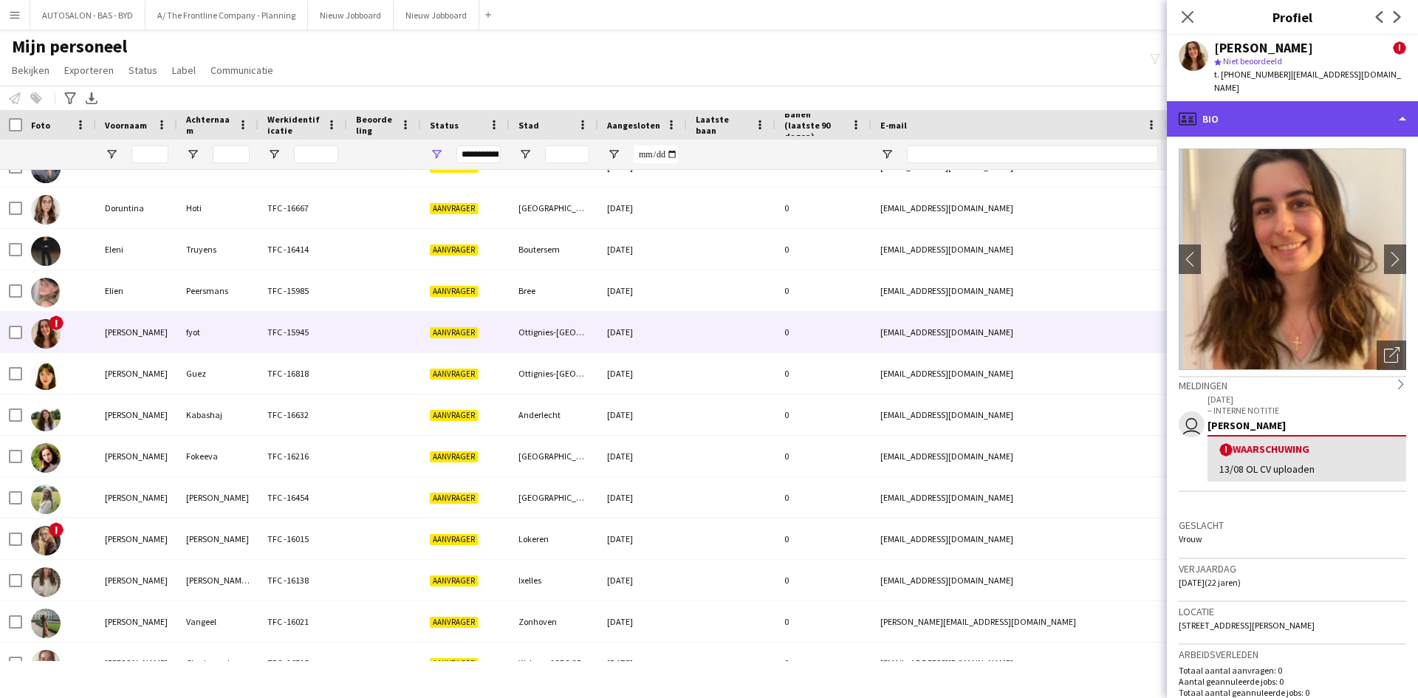
click at [1292, 117] on div "profile Bio" at bounding box center [1292, 118] width 251 height 35
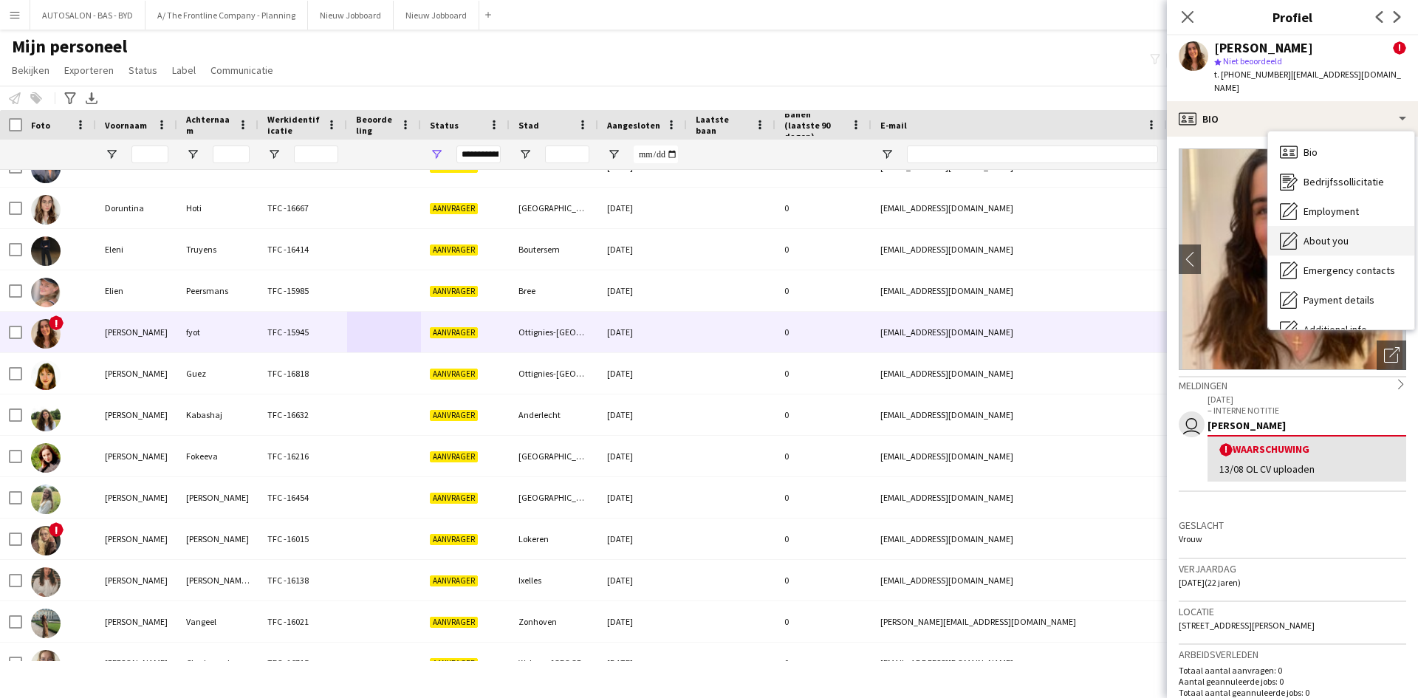
click at [1309, 226] on div "About you About you" at bounding box center [1341, 241] width 146 height 30
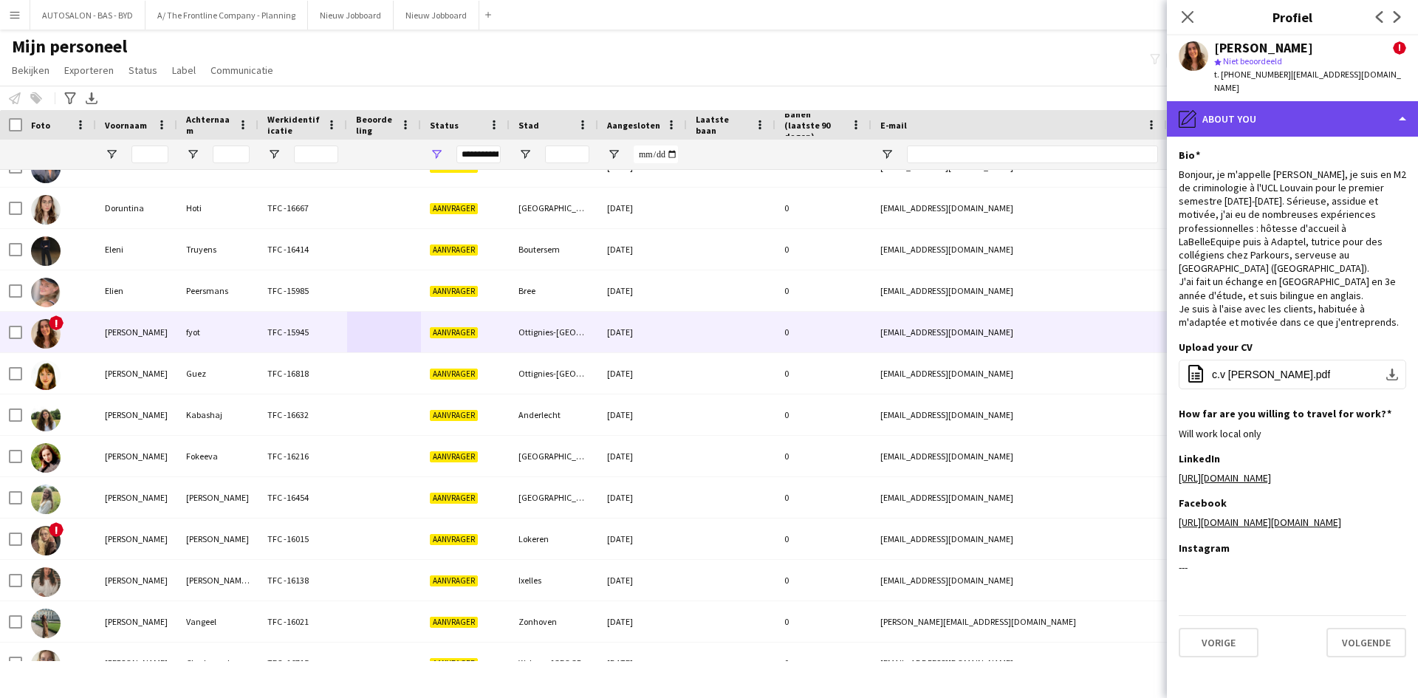
click at [1275, 108] on div "pencil4 About you" at bounding box center [1292, 118] width 251 height 35
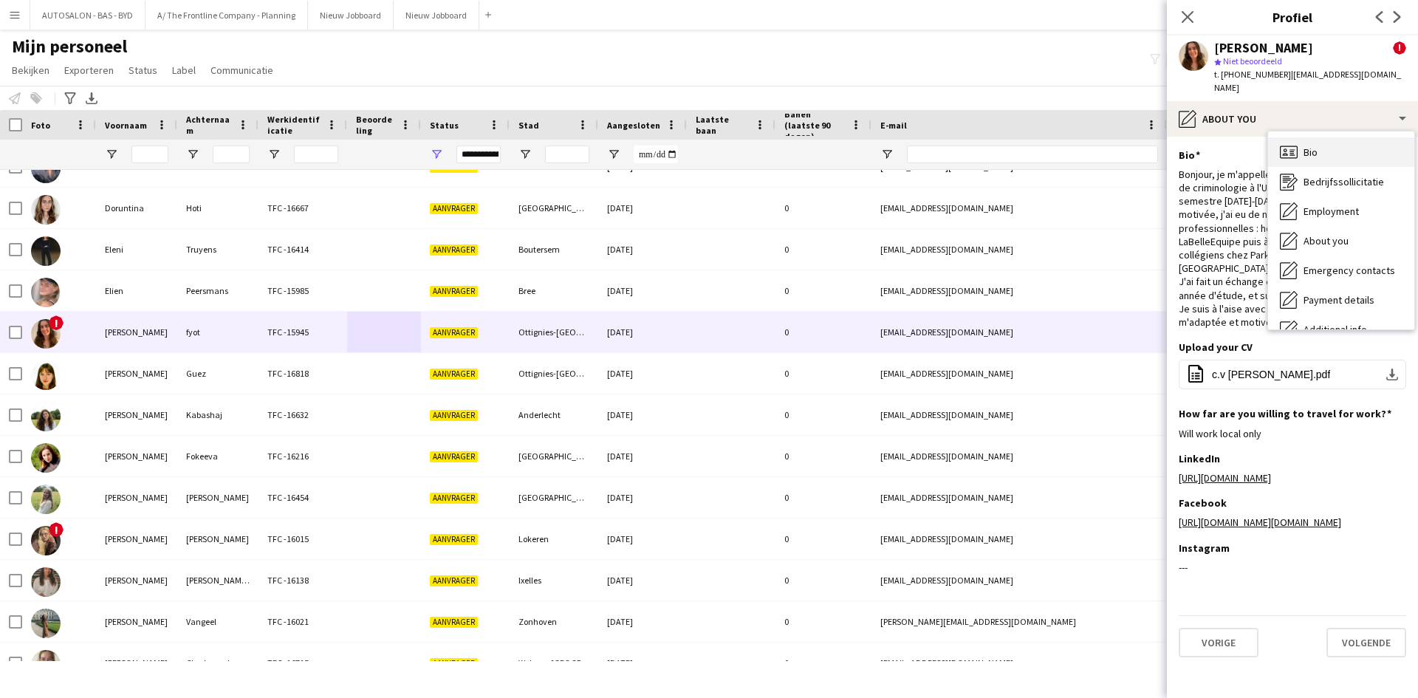
click at [1296, 148] on div "Bio Bio" at bounding box center [1341, 152] width 146 height 30
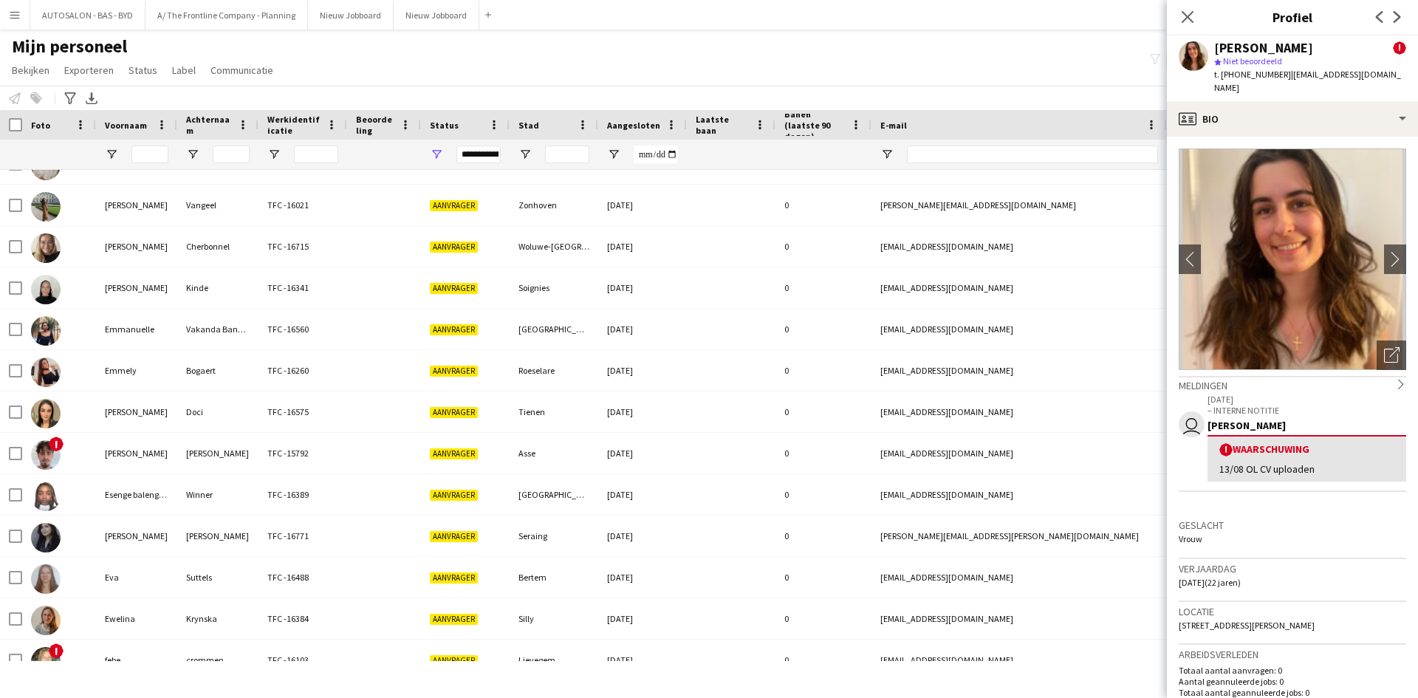
scroll to position [2659, 0]
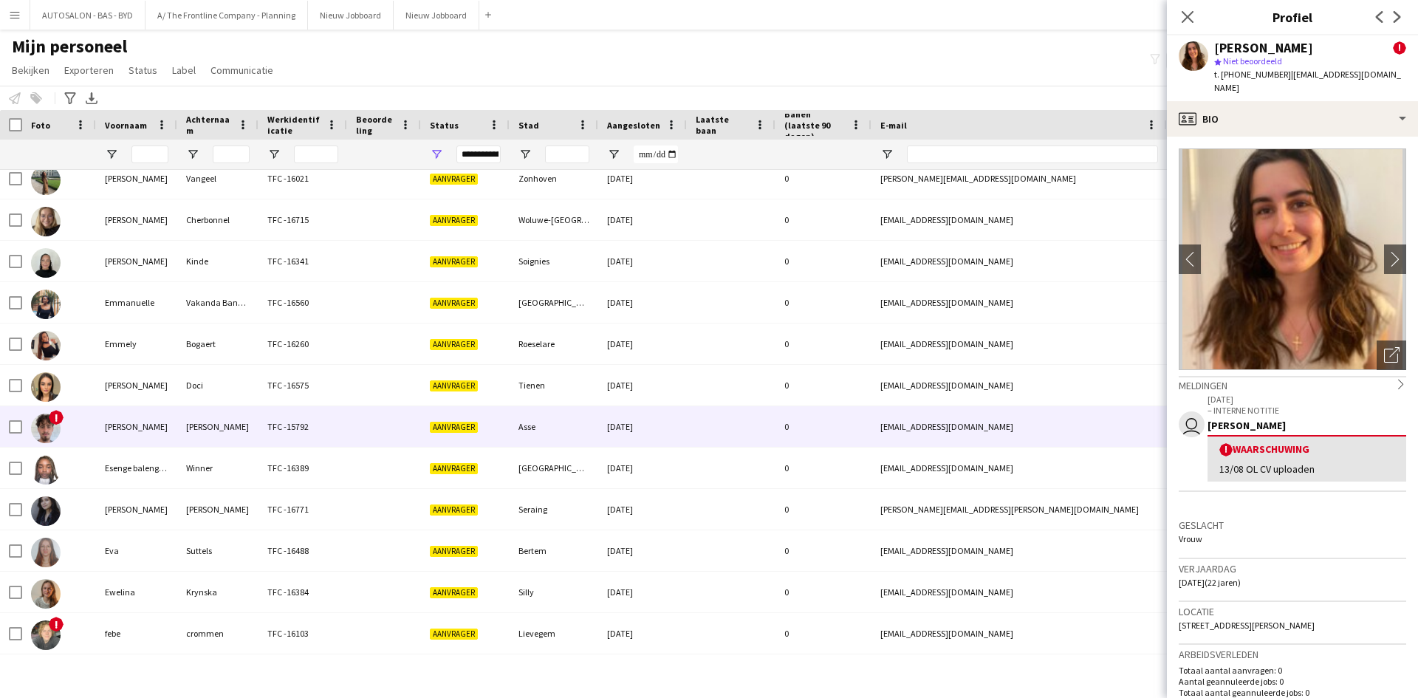
drag, startPoint x: 583, startPoint y: 441, endPoint x: 596, endPoint y: 438, distance: 13.6
click at [583, 441] on div "Asse" at bounding box center [554, 426] width 89 height 41
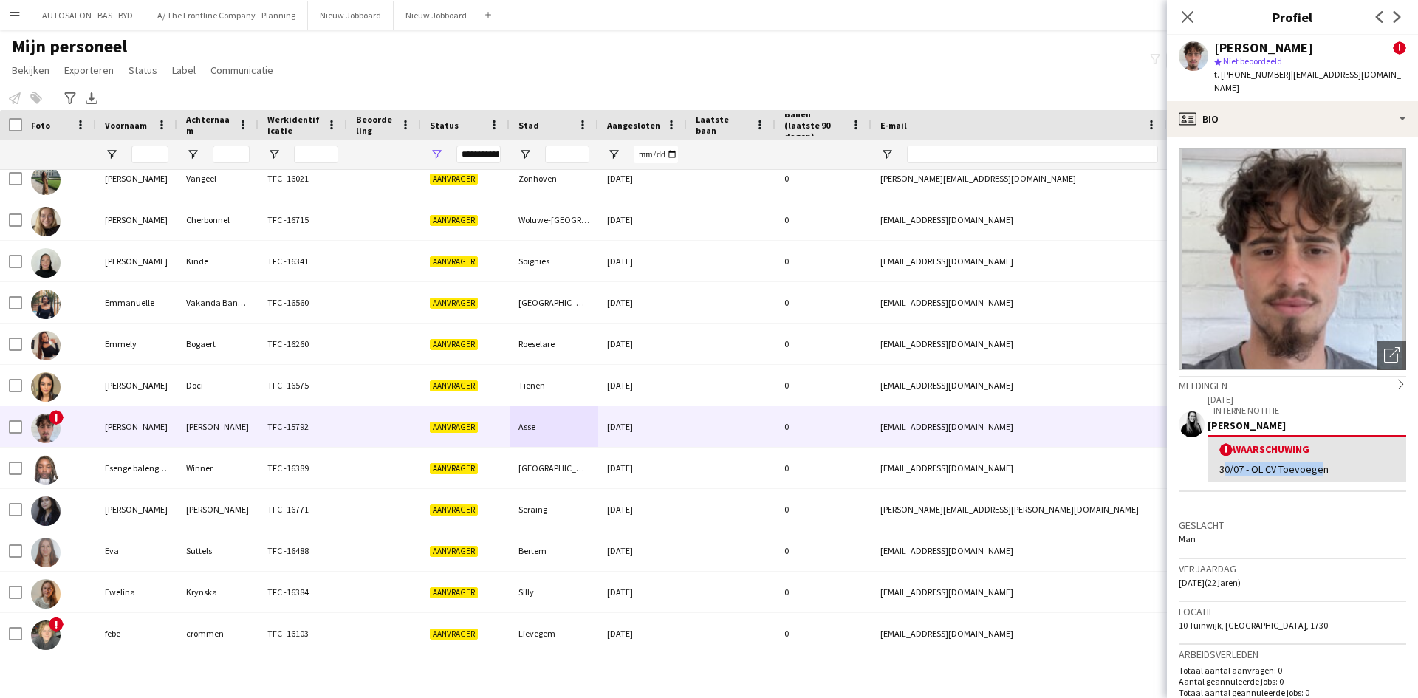
drag, startPoint x: 1316, startPoint y: 453, endPoint x: 1230, endPoint y: 467, distance: 86.7
click at [1212, 464] on div "! Waarschuwing 30/07 - OL CV Toevoegen" at bounding box center [1306, 458] width 199 height 47
click at [1318, 487] on div "[DATE] – INTERNE NOTITIE [PERSON_NAME] ! Waarschuwing 30/07 - OL CV Toevoegen" at bounding box center [1292, 453] width 227 height 123
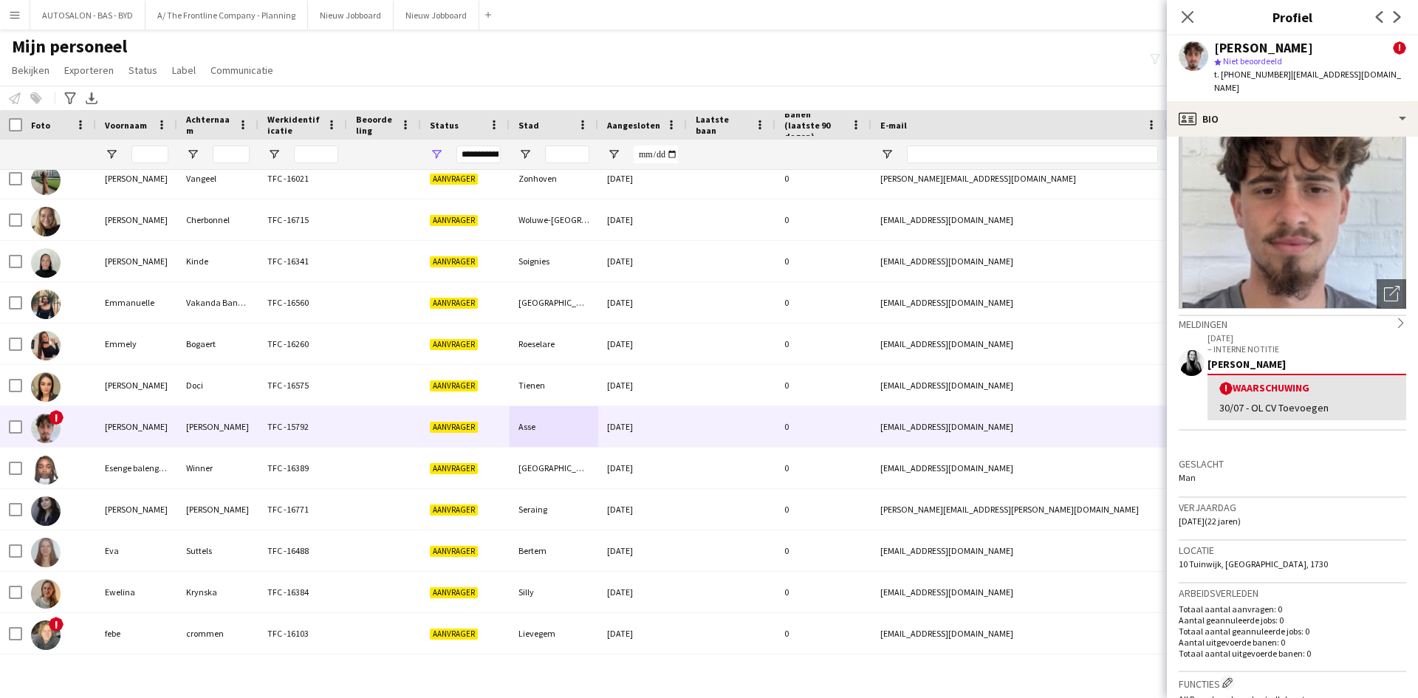
scroll to position [0, 0]
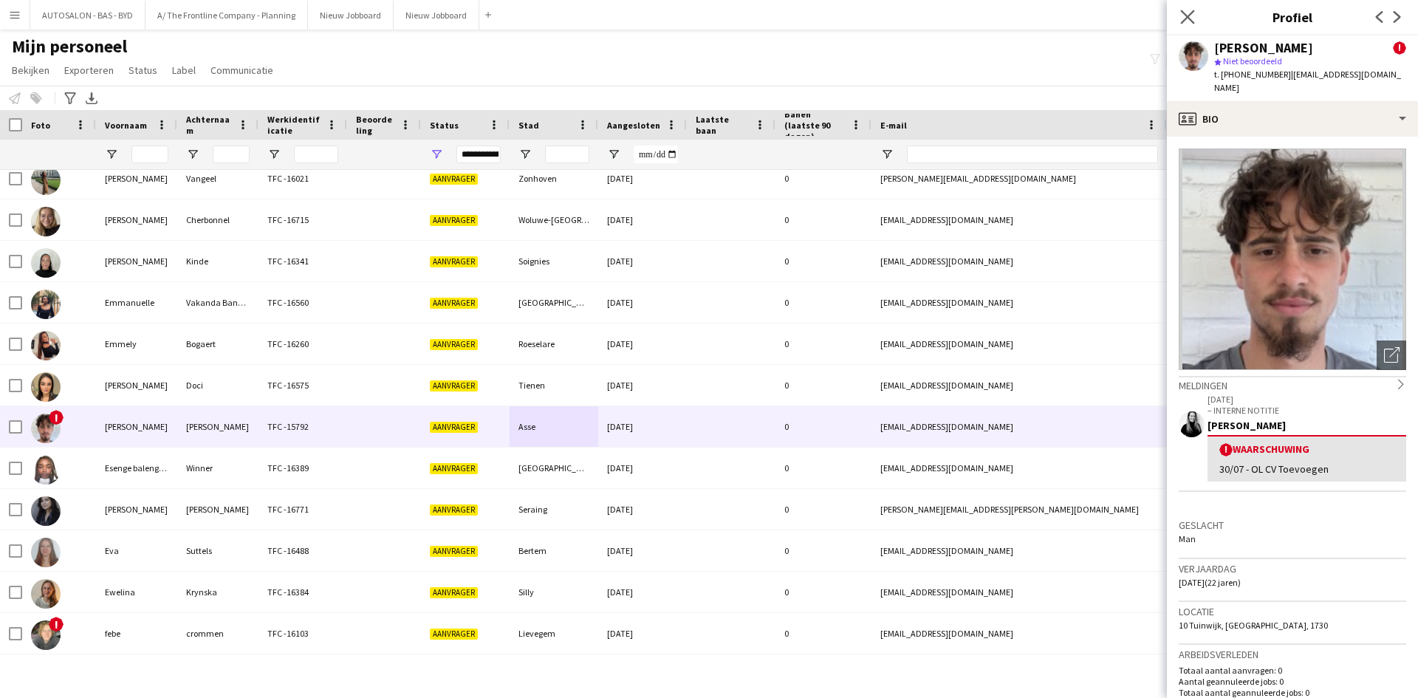
click at [1196, 24] on app-icon "Sluit pop-in" at bounding box center [1187, 17] width 21 height 21
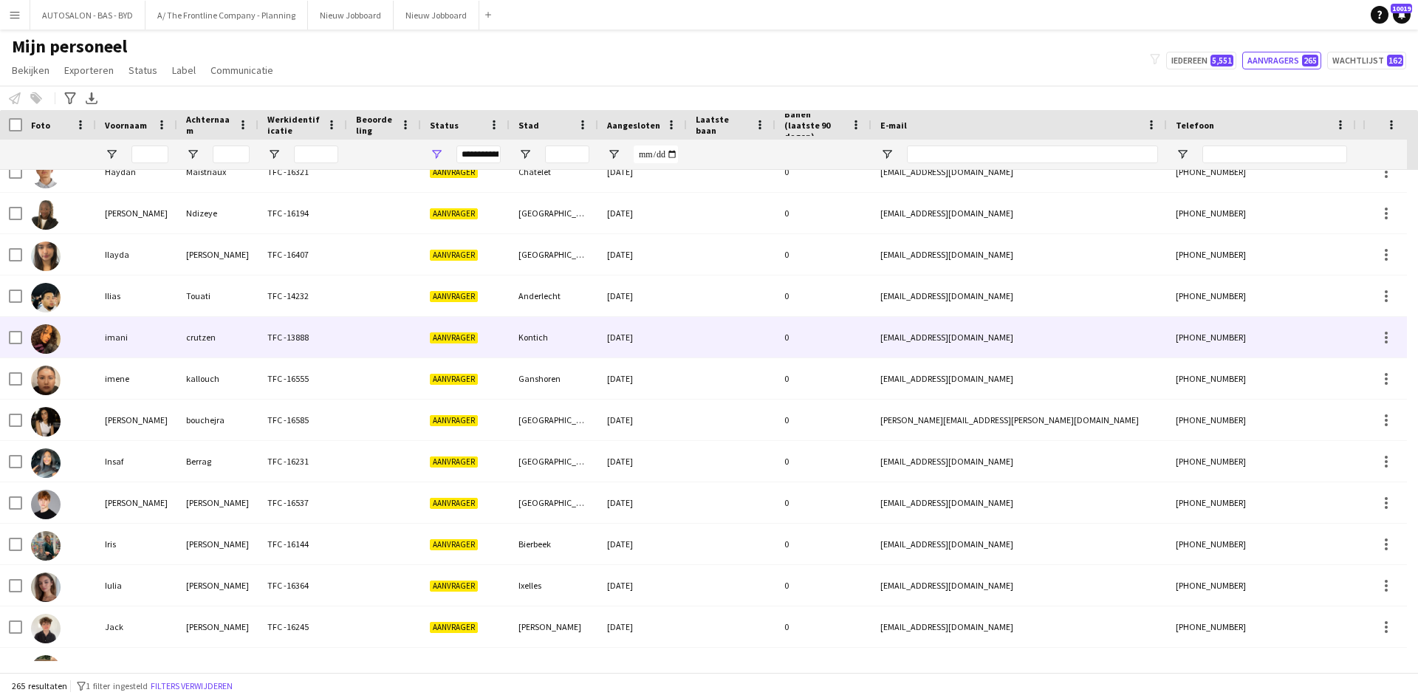
scroll to position [3766, 0]
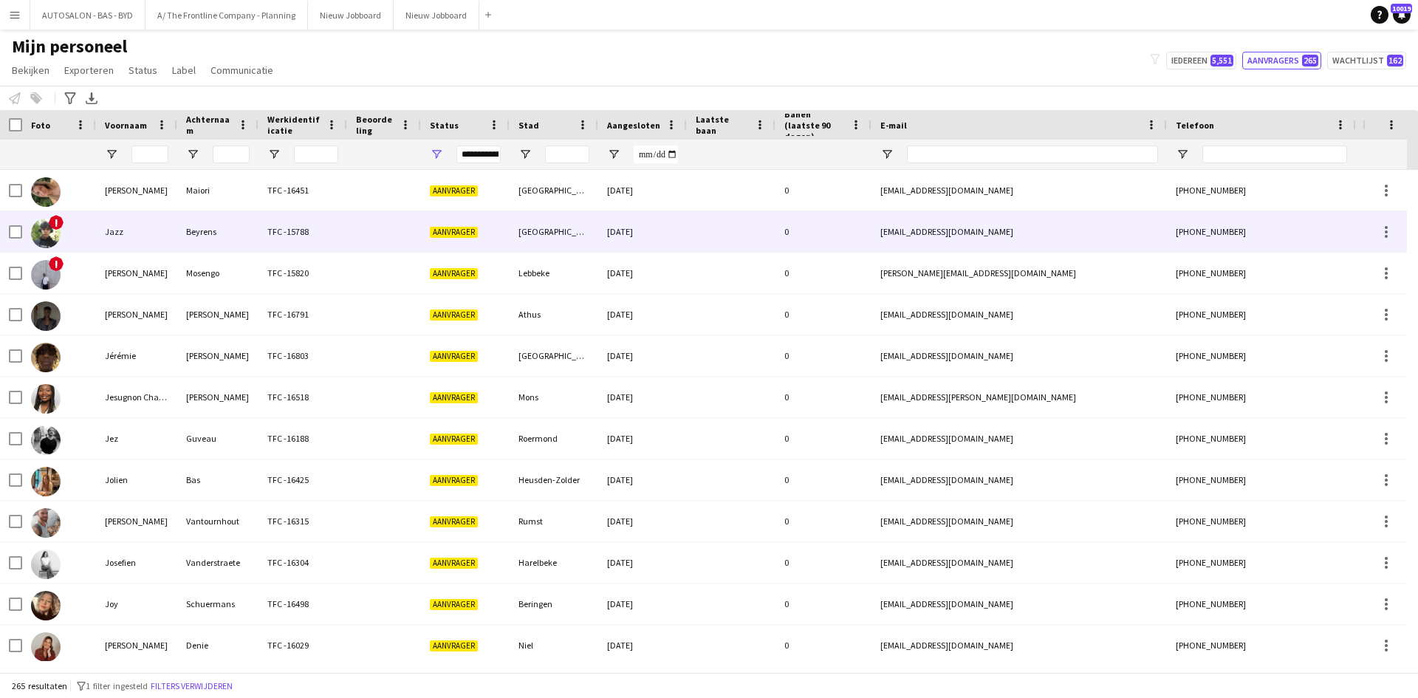
click at [527, 239] on div "[GEOGRAPHIC_DATA]" at bounding box center [554, 231] width 89 height 41
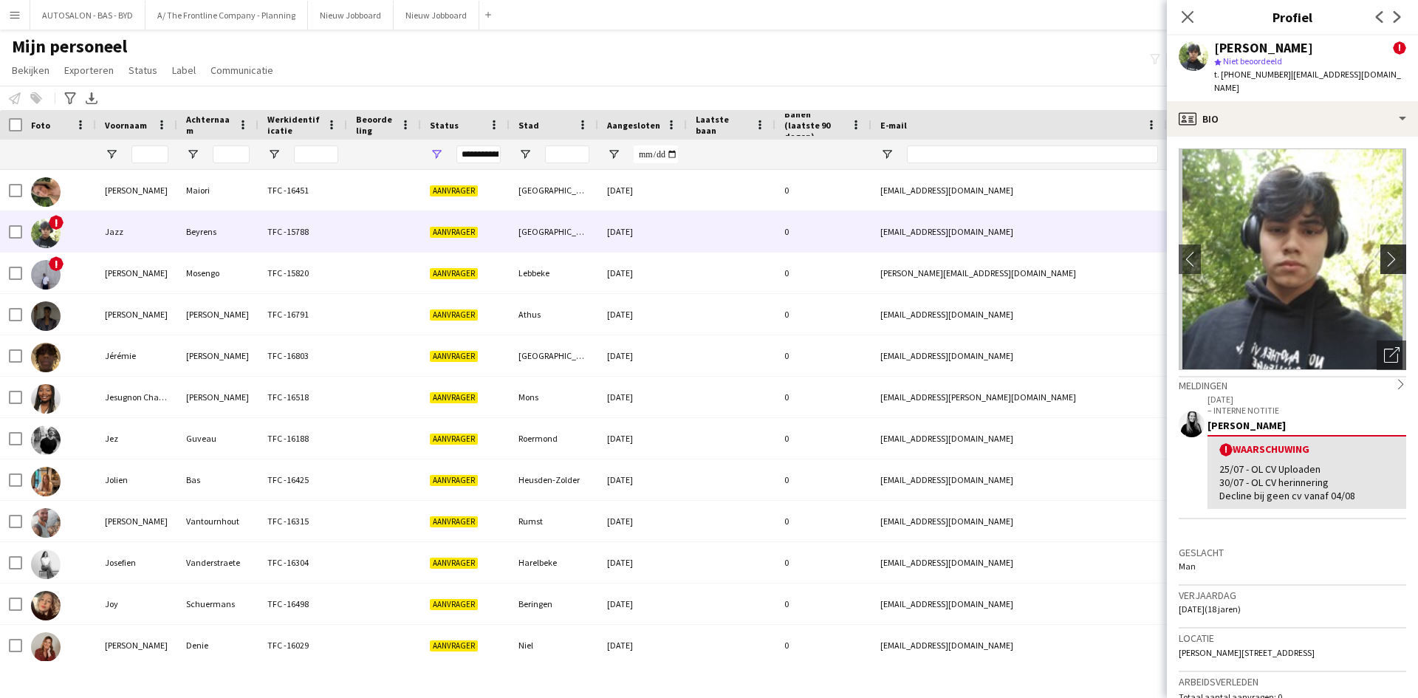
click at [1384, 251] on app-icon "chevron-right" at bounding box center [1395, 259] width 23 height 16
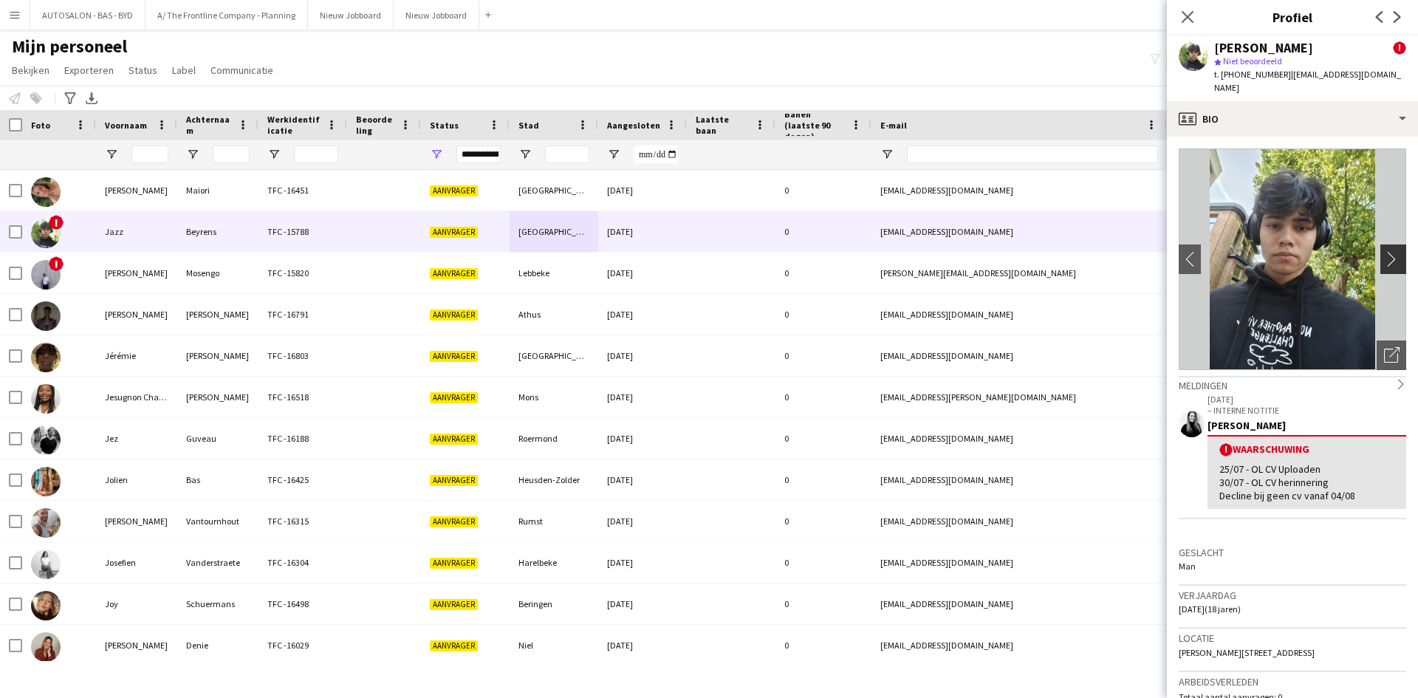
click at [1384, 251] on app-icon "chevron-right" at bounding box center [1395, 259] width 23 height 16
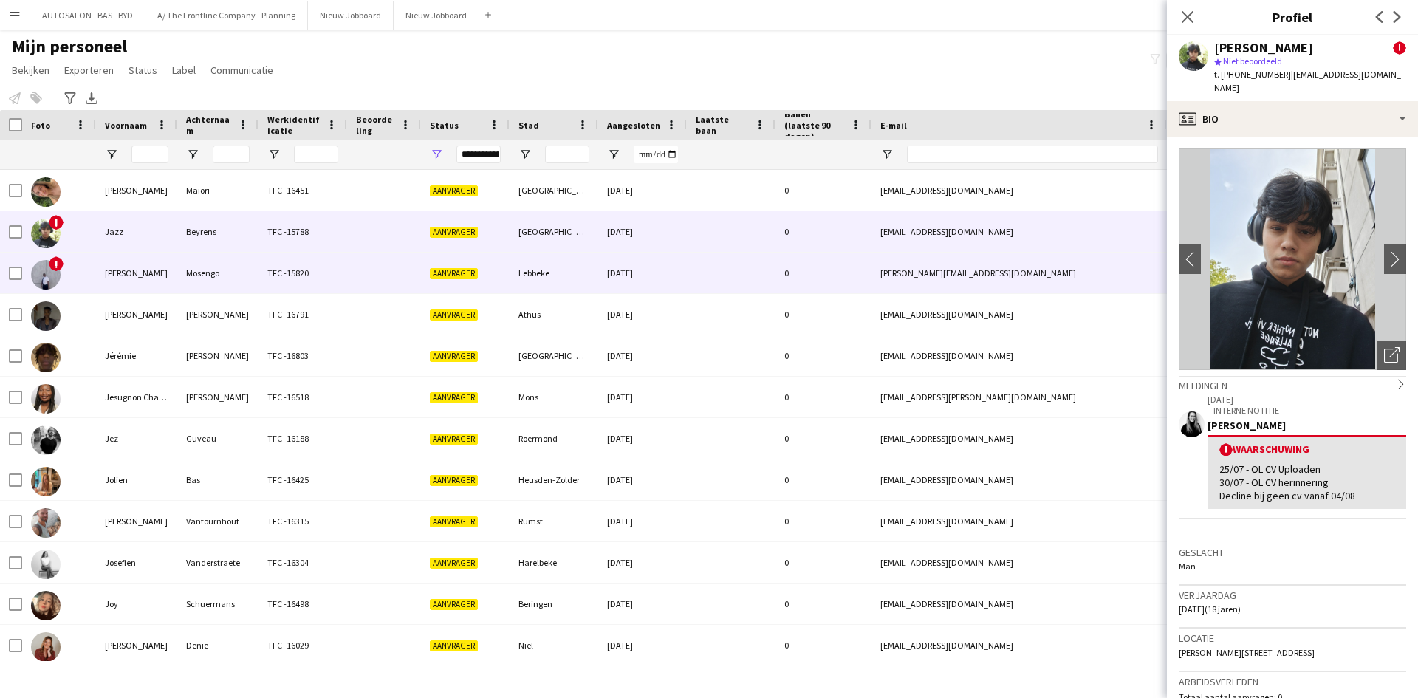
click at [310, 258] on div "TFC -15820" at bounding box center [302, 273] width 89 height 41
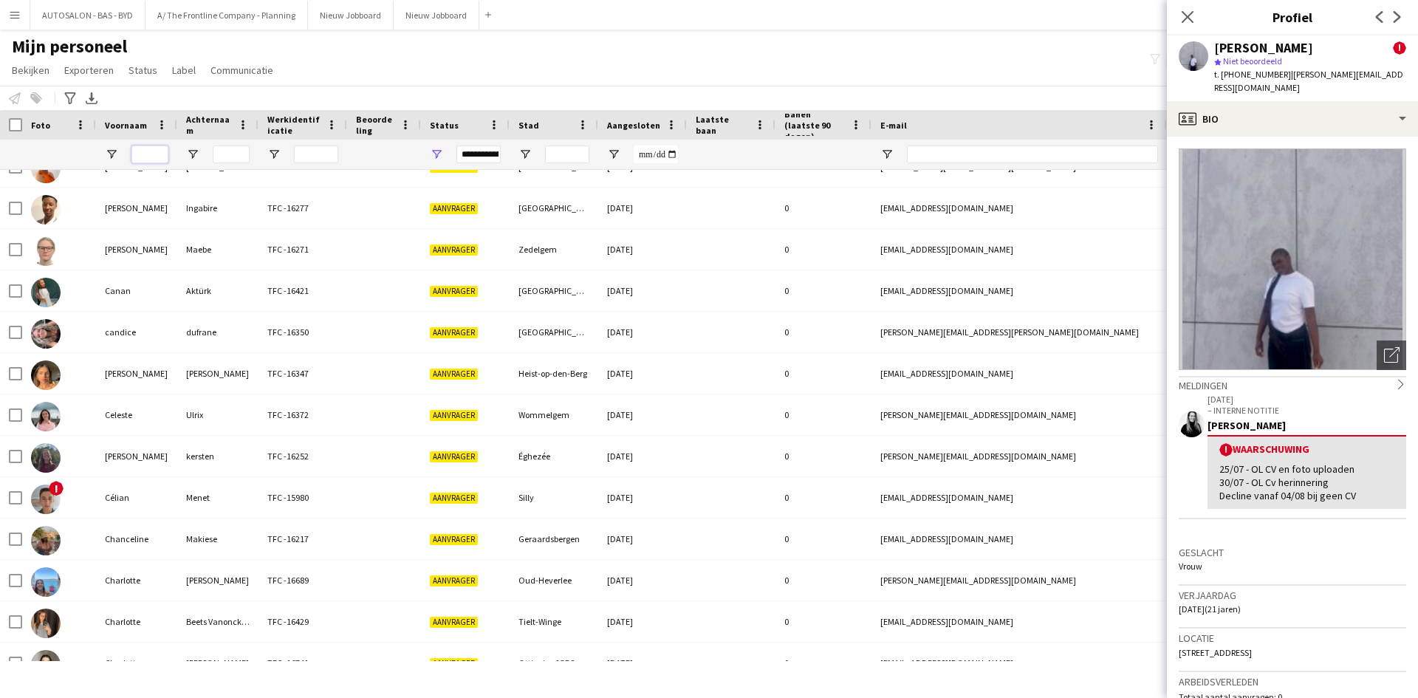
click at [159, 154] on input "Voornaam Filter Invoer" at bounding box center [149, 154] width 37 height 18
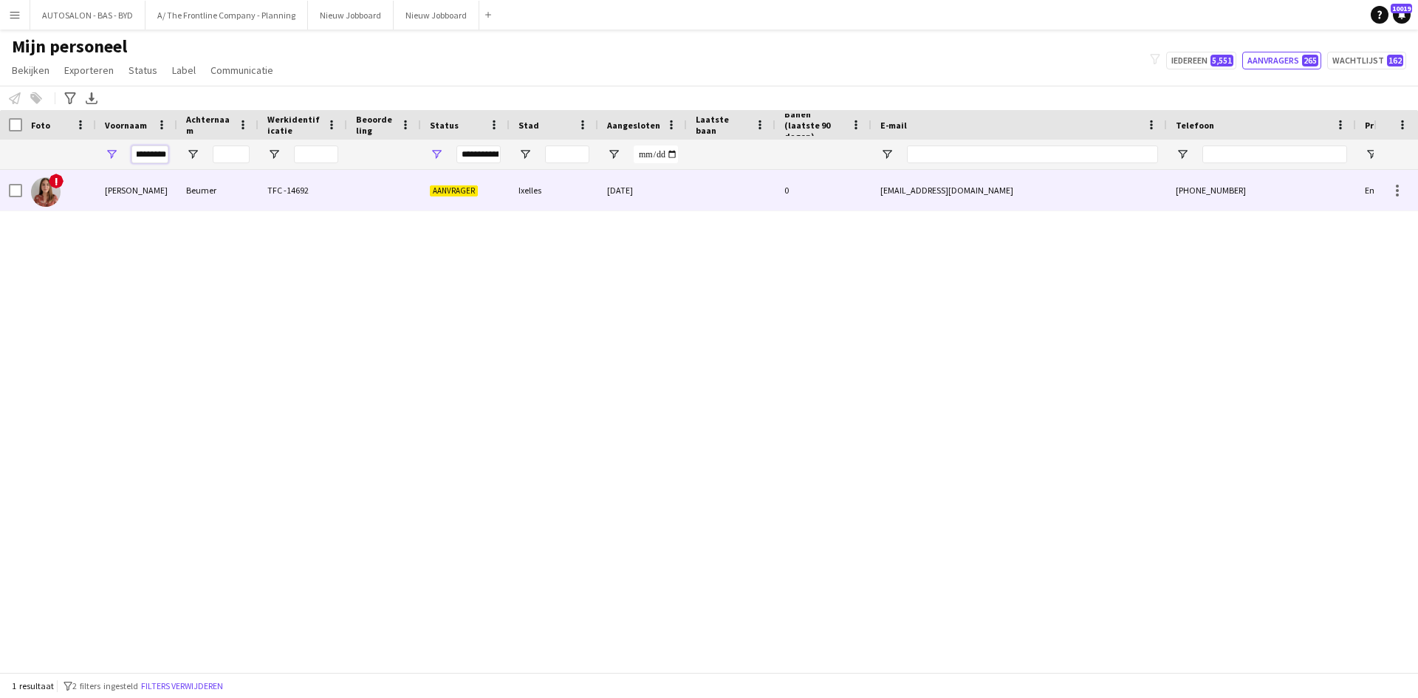
type input "*********"
click at [185, 199] on div "Beumer" at bounding box center [217, 190] width 81 height 41
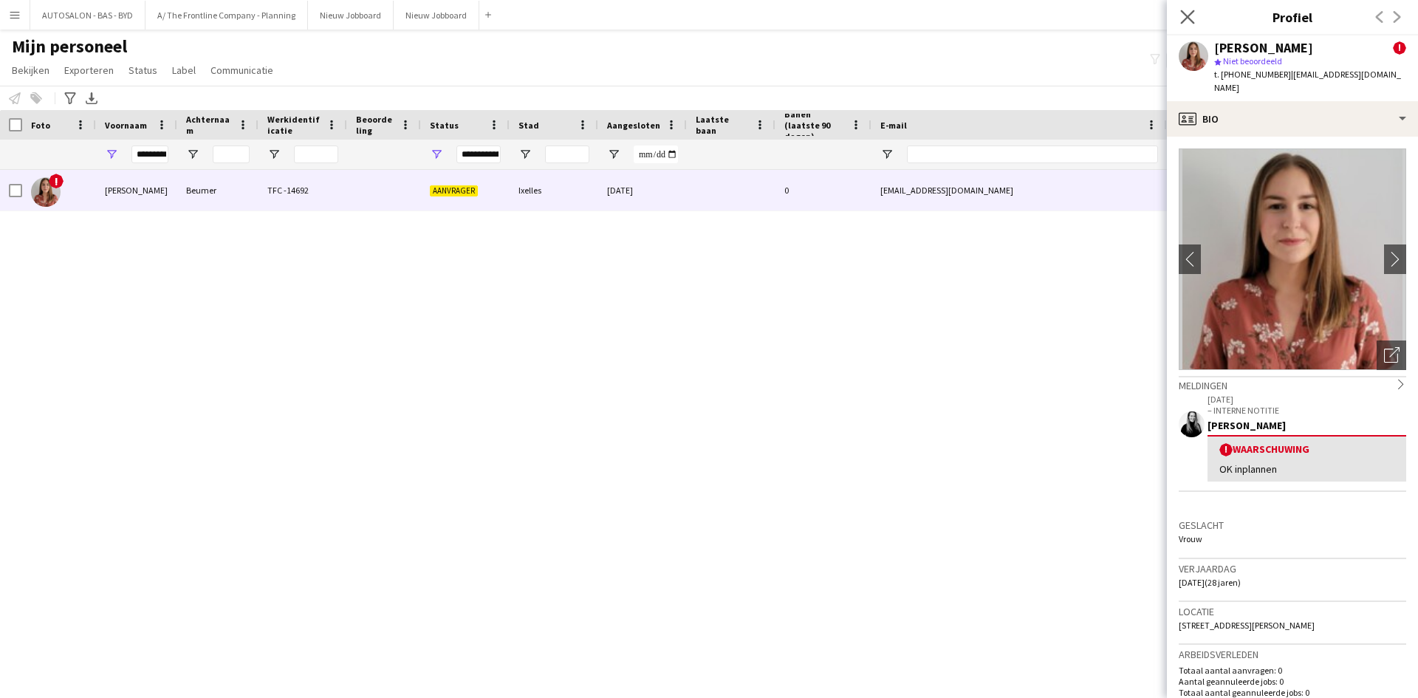
click at [1196, 22] on app-icon "Sluit pop-in" at bounding box center [1187, 17] width 21 height 21
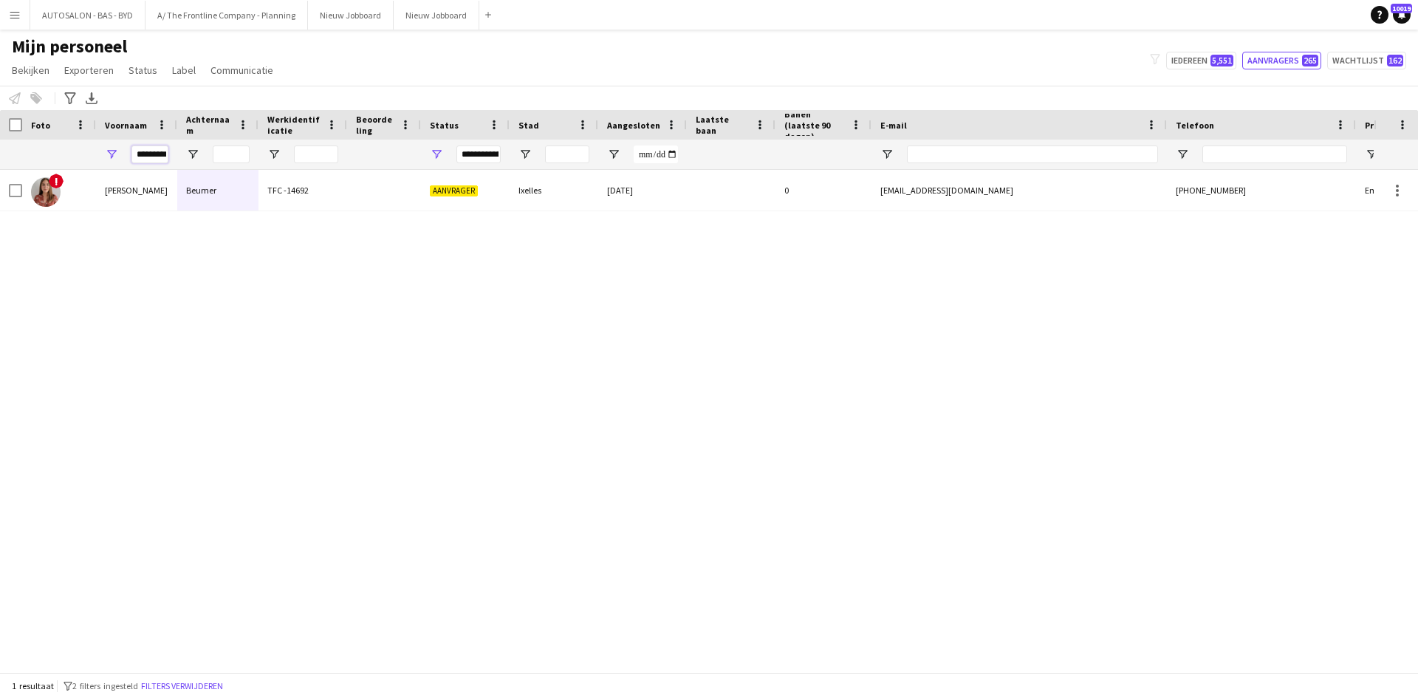
click at [141, 157] on input "*********" at bounding box center [149, 154] width 37 height 18
click at [1130, 250] on div "! [PERSON_NAME] TFC -14692 [PERSON_NAME] [DATE] 0 [EMAIL_ADDRESS][DOMAIN_NAME] …" at bounding box center [687, 415] width 1374 height 491
click at [203, 250] on div "! [PERSON_NAME] TFC -14692 [PERSON_NAME] [DATE] 0 [EMAIL_ADDRESS][DOMAIN_NAME] …" at bounding box center [687, 415] width 1374 height 491
click at [224, 273] on div "! [PERSON_NAME] TFC -14692 [PERSON_NAME] [DATE] 0 [EMAIL_ADDRESS][DOMAIN_NAME] …" at bounding box center [687, 415] width 1374 height 491
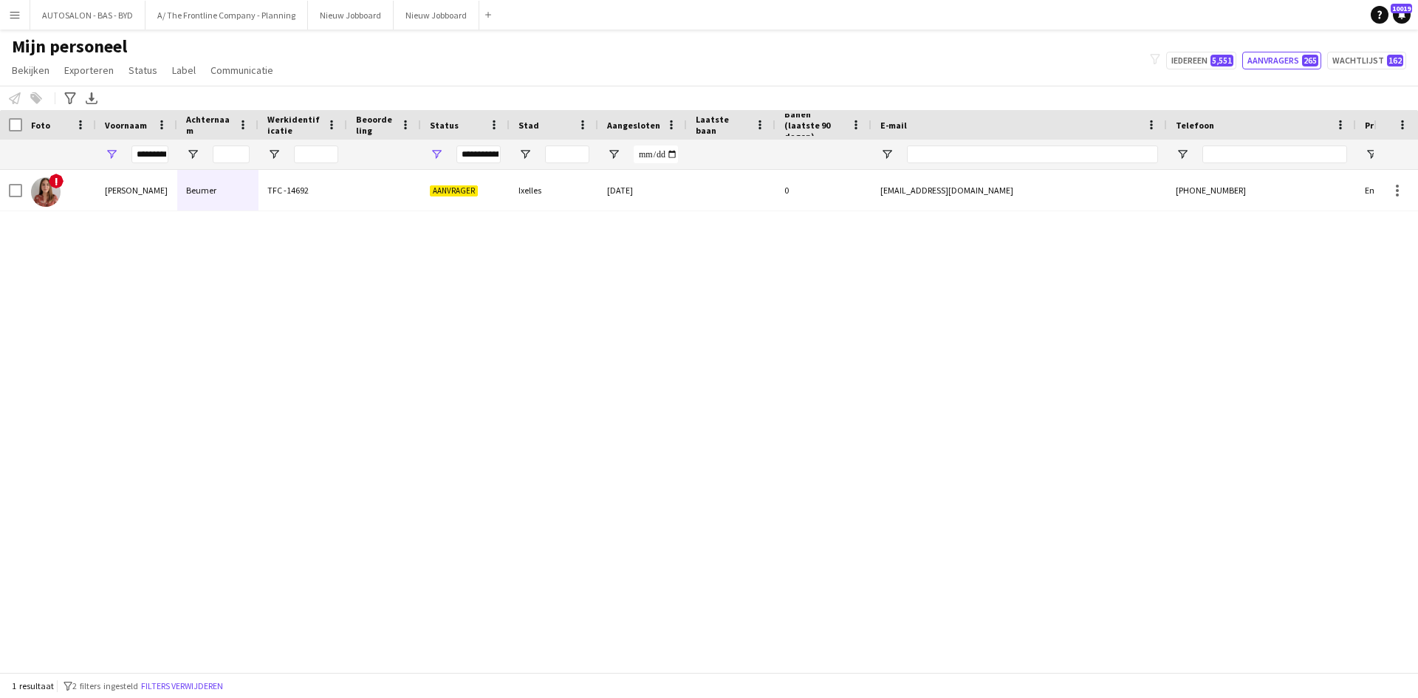
click at [256, 49] on h1 "Mijn personeel" at bounding box center [144, 46] width 288 height 22
click at [30, 236] on div "! [PERSON_NAME] TFC -14692 [PERSON_NAME] [DATE] 0 [EMAIL_ADDRESS][DOMAIN_NAME] …" at bounding box center [687, 415] width 1374 height 491
click at [152, 277] on div "! [PERSON_NAME] TFC -14692 [PERSON_NAME] [DATE] 0 [EMAIL_ADDRESS][DOMAIN_NAME] …" at bounding box center [687, 415] width 1374 height 491
